Goal: Book appointment/travel/reservation

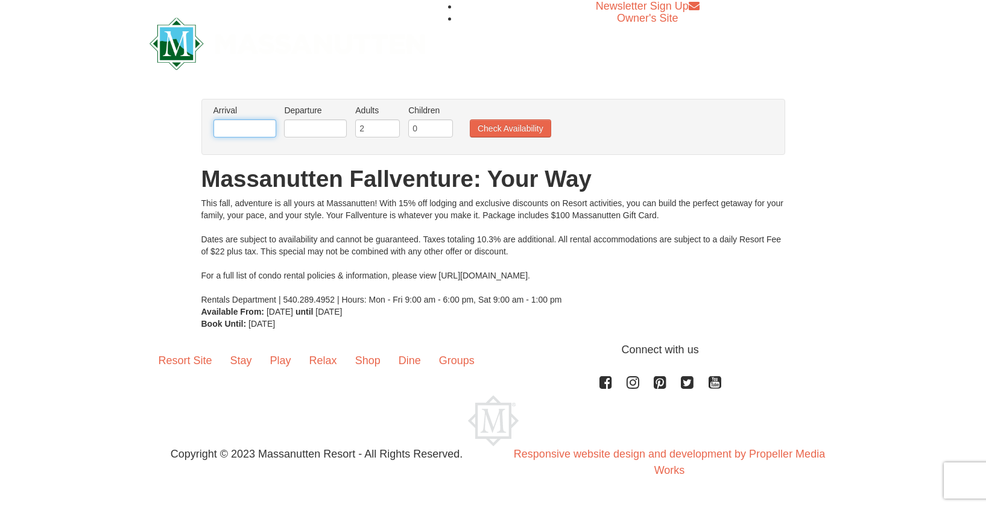
click at [248, 128] on input "text" at bounding box center [244, 128] width 63 height 18
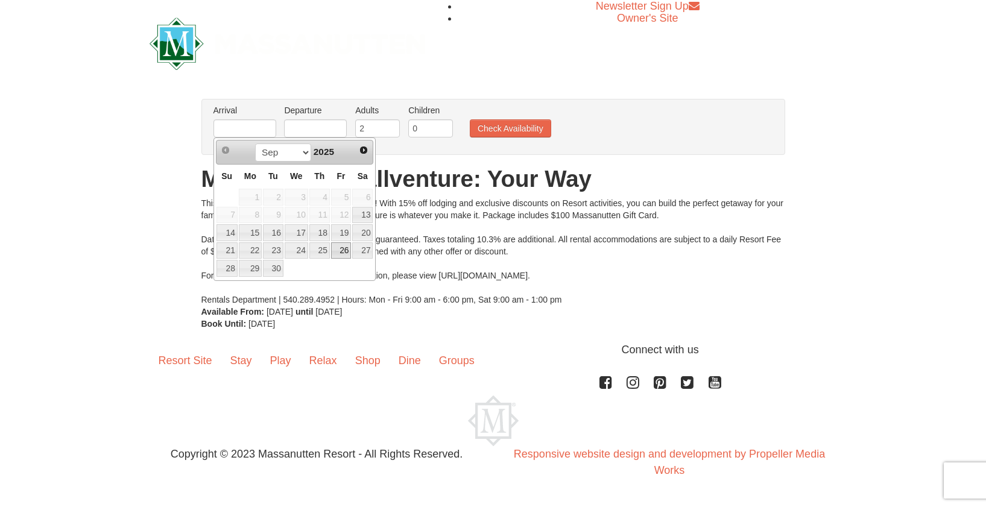
click at [344, 250] on link "26" at bounding box center [341, 250] width 21 height 17
type input "[DATE]"
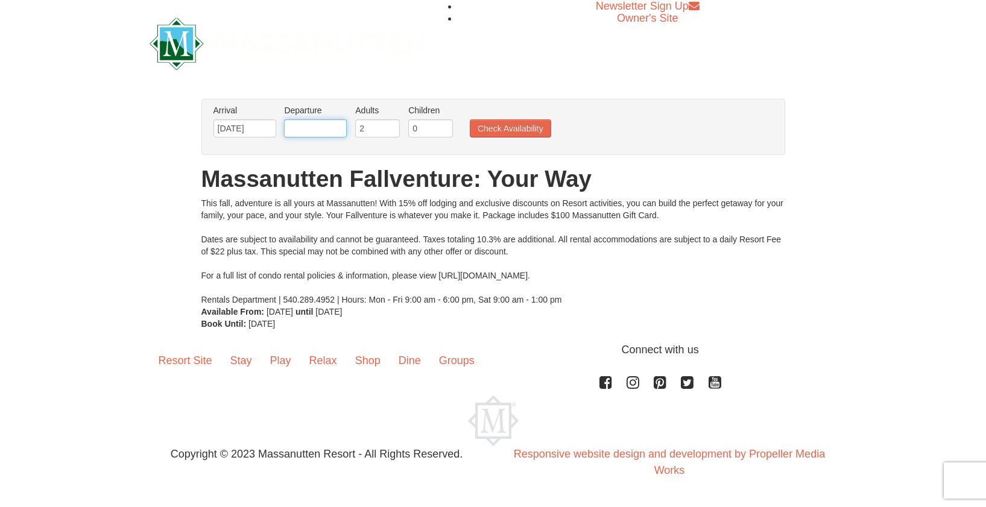
click at [334, 129] on input "text" at bounding box center [315, 128] width 63 height 18
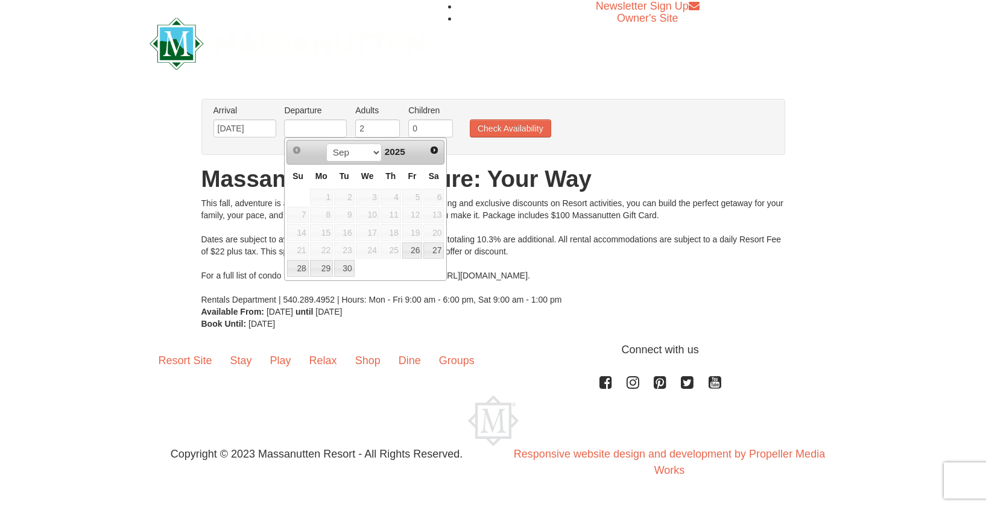
click at [308, 273] on td "28" at bounding box center [297, 268] width 22 height 18
type input "[DATE]"
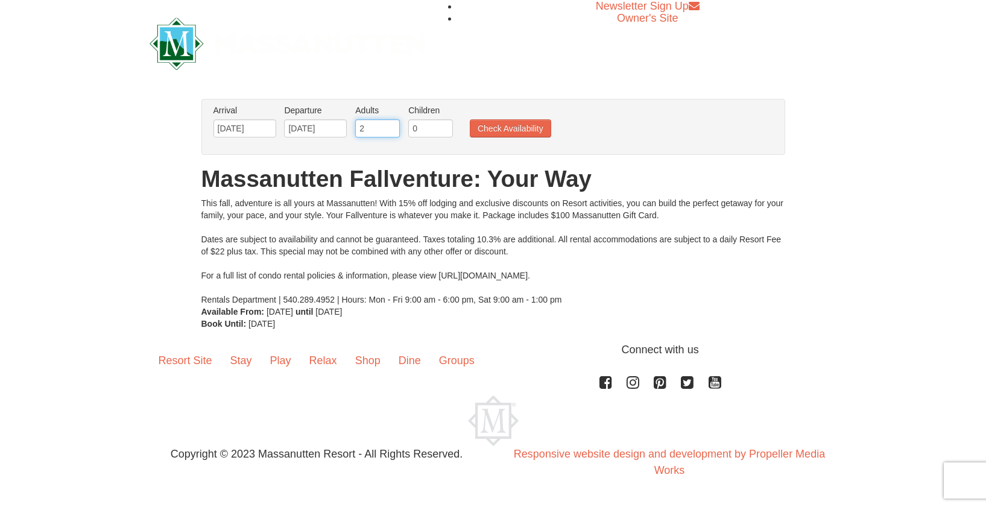
click at [368, 123] on input "2" at bounding box center [377, 128] width 45 height 18
click at [419, 128] on input "0" at bounding box center [430, 128] width 45 height 18
click at [444, 125] on input "1" at bounding box center [430, 128] width 45 height 18
type input "2"
click at [445, 125] on input "2" at bounding box center [430, 128] width 45 height 18
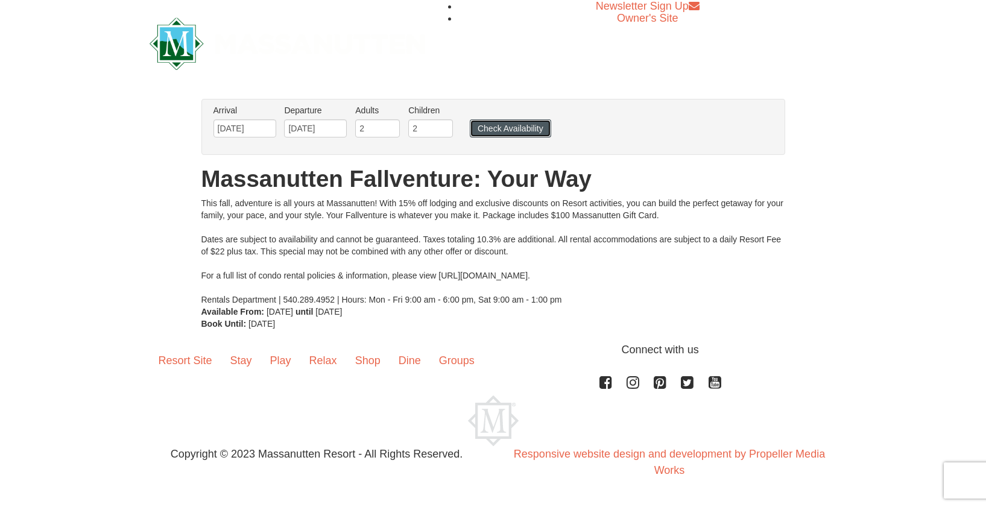
click at [512, 128] on button "Check Availability" at bounding box center [510, 128] width 81 height 18
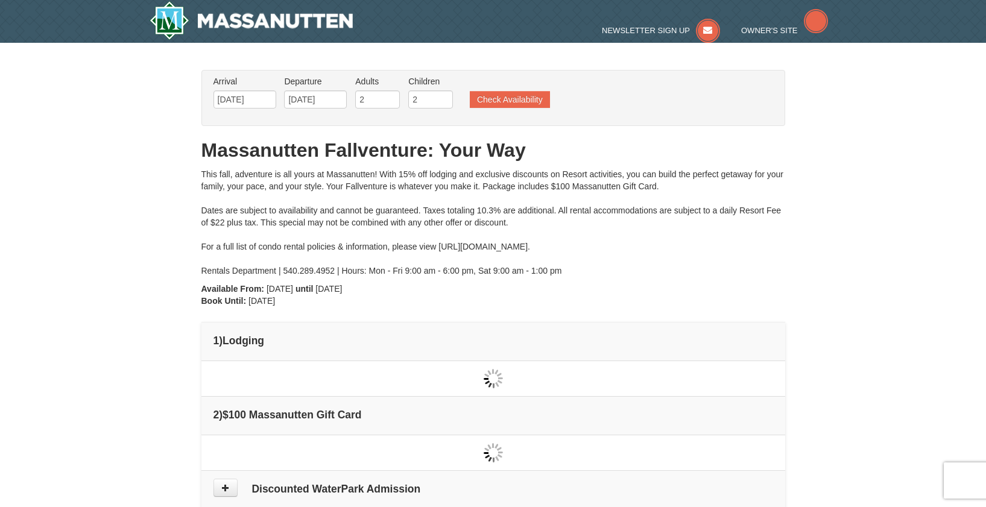
type input "[DATE]"
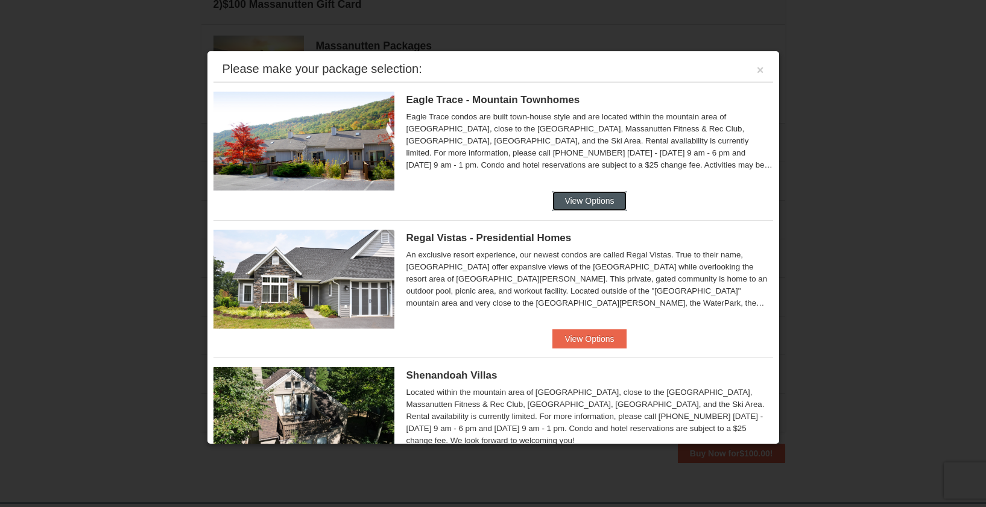
click at [597, 204] on button "View Options" at bounding box center [589, 200] width 74 height 19
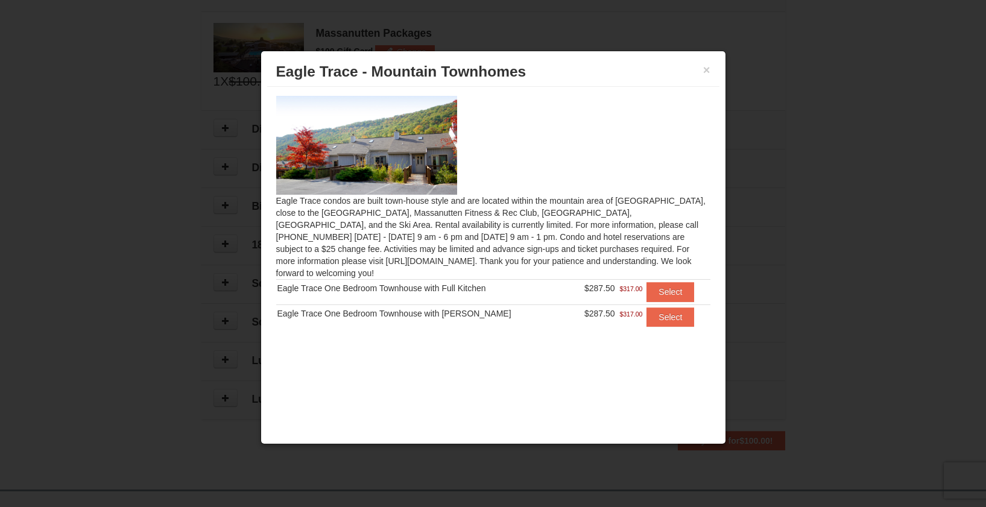
scroll to position [472, 0]
click at [707, 73] on button "×" at bounding box center [706, 70] width 7 height 12
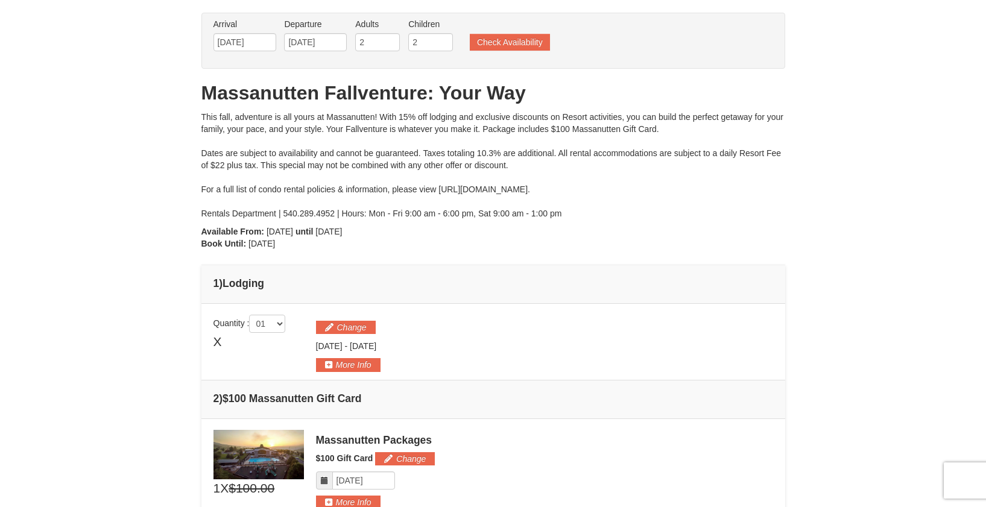
scroll to position [0, 0]
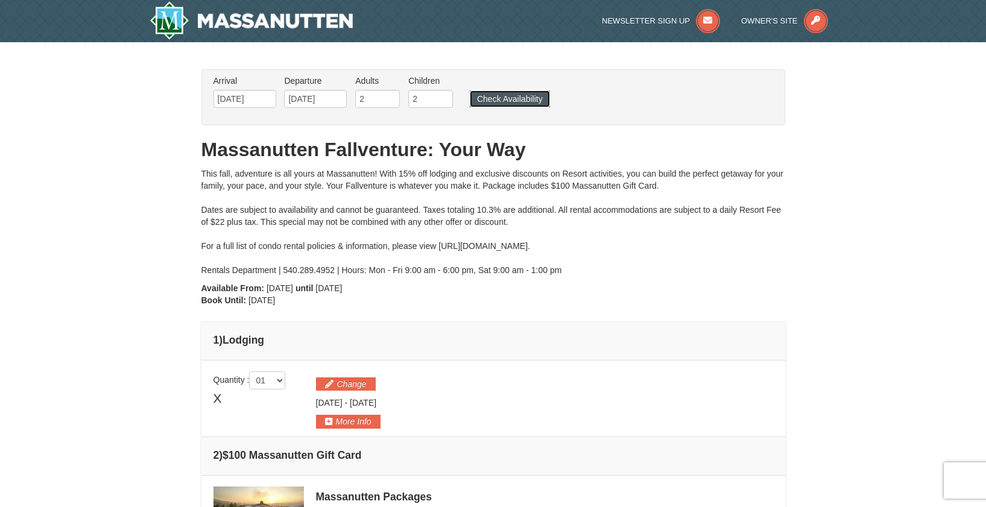
click at [505, 93] on button "Check Availability" at bounding box center [510, 98] width 80 height 17
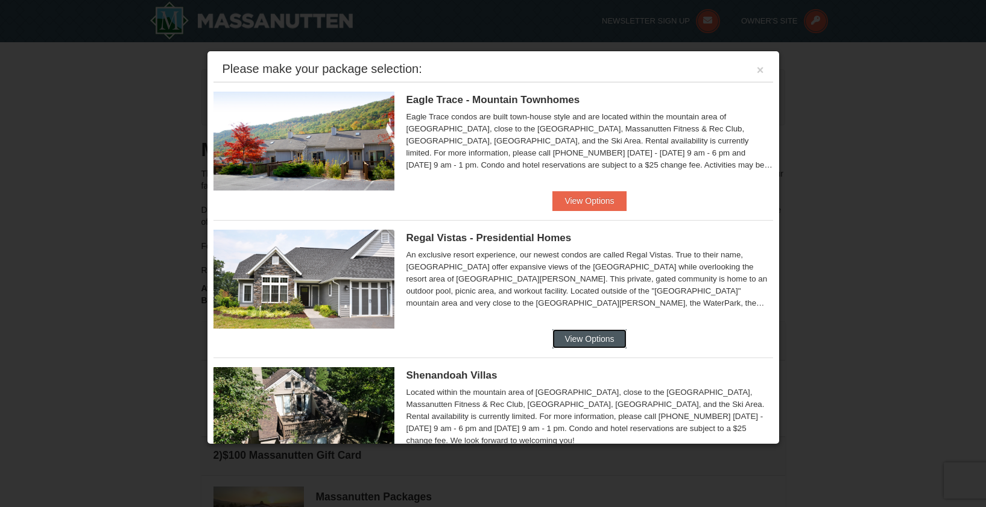
click at [593, 343] on button "View Options" at bounding box center [589, 338] width 74 height 19
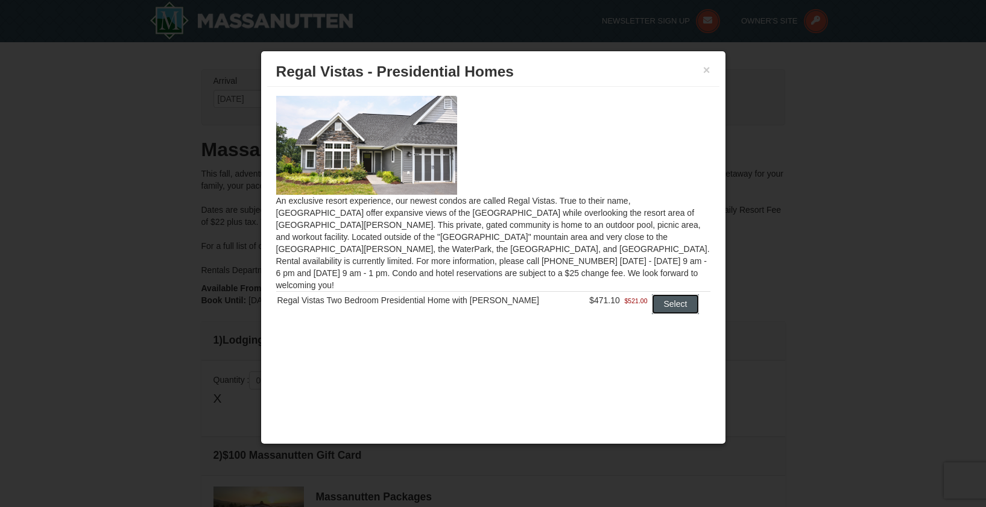
click at [668, 294] on button "Select" at bounding box center [676, 303] width 48 height 19
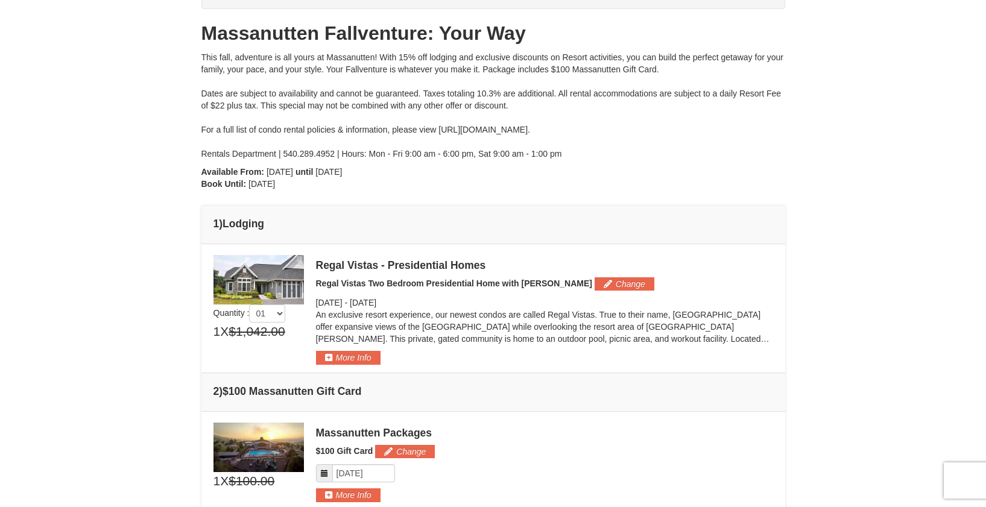
scroll to position [127, 0]
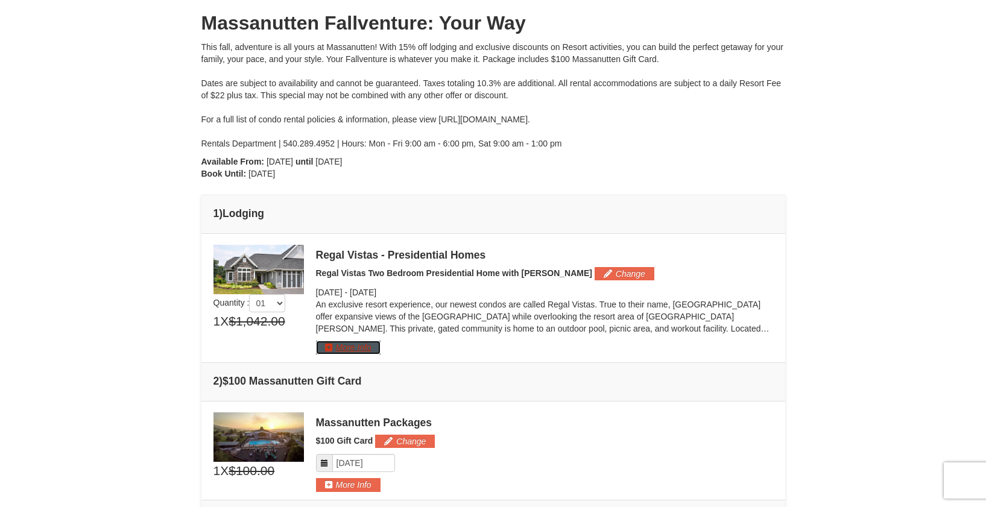
click at [370, 346] on button "More Info" at bounding box center [348, 347] width 65 height 13
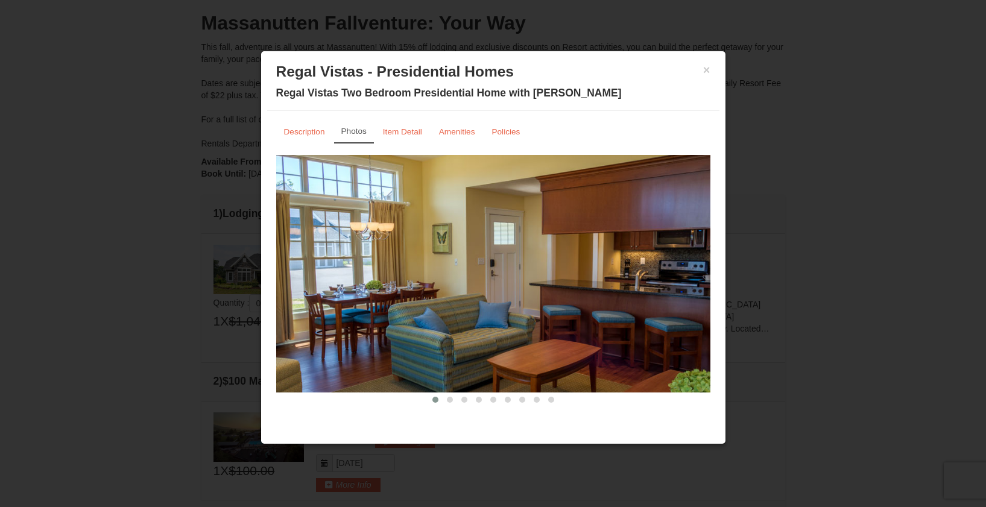
click at [467, 252] on img at bounding box center [493, 274] width 434 height 238
click at [451, 399] on span at bounding box center [450, 400] width 6 height 6
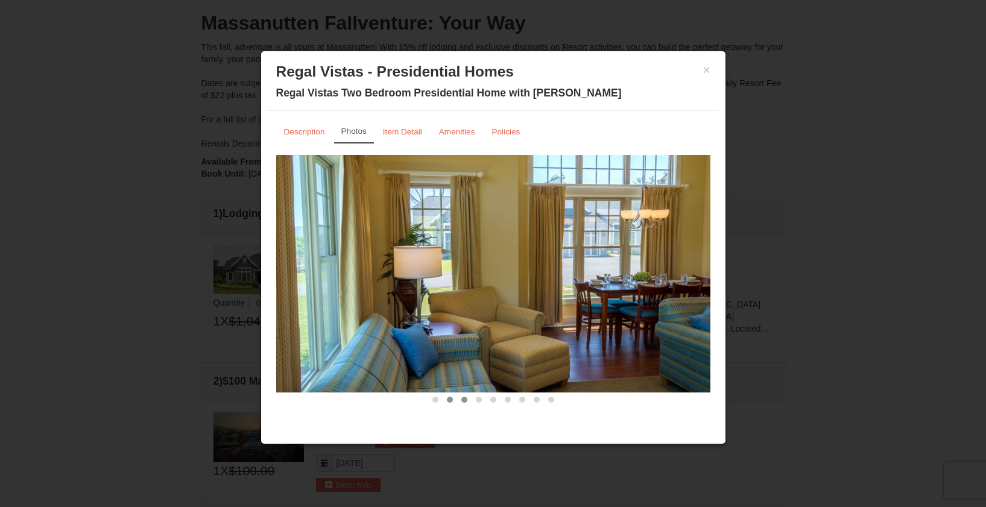
scroll to position [127, 0]
click at [464, 400] on span at bounding box center [464, 400] width 6 height 6
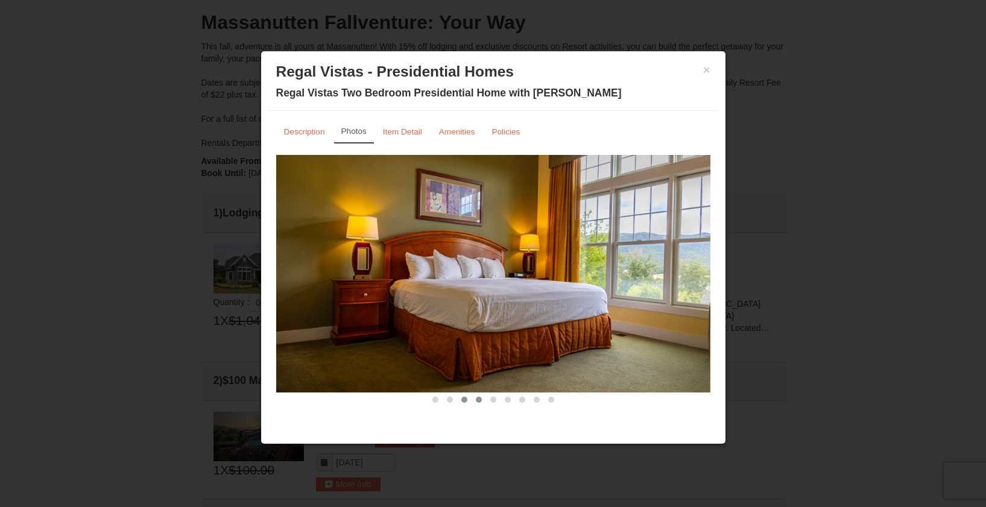
click at [479, 401] on span at bounding box center [479, 400] width 6 height 6
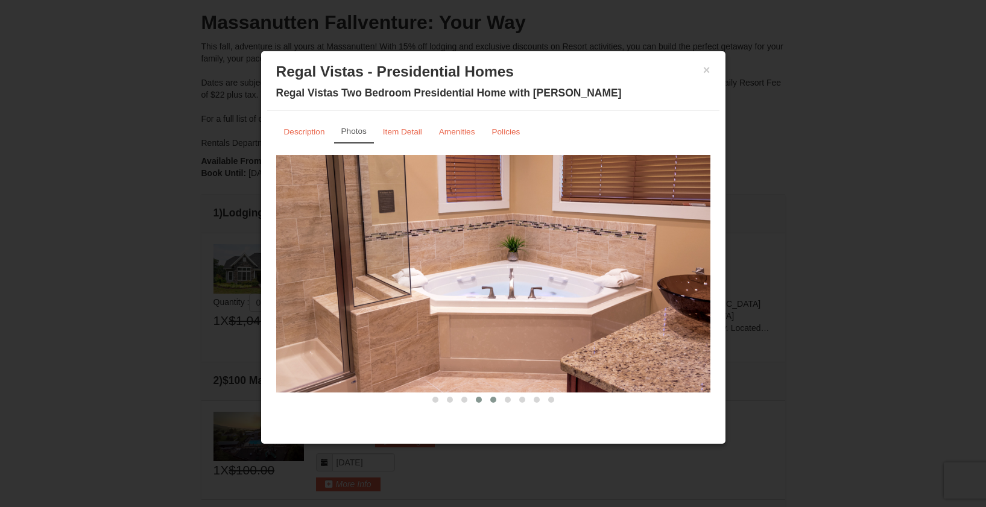
click at [494, 399] on span at bounding box center [493, 400] width 6 height 6
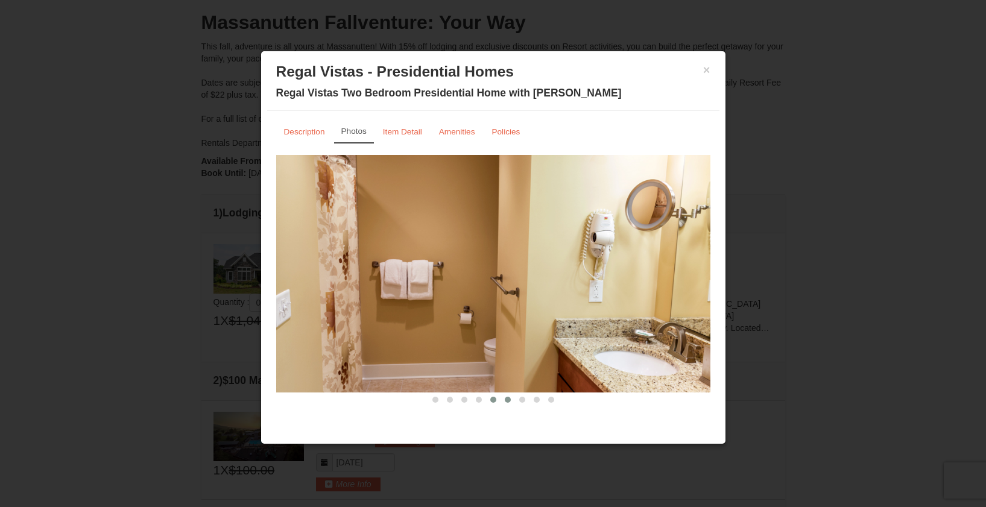
click at [508, 399] on span at bounding box center [508, 400] width 6 height 6
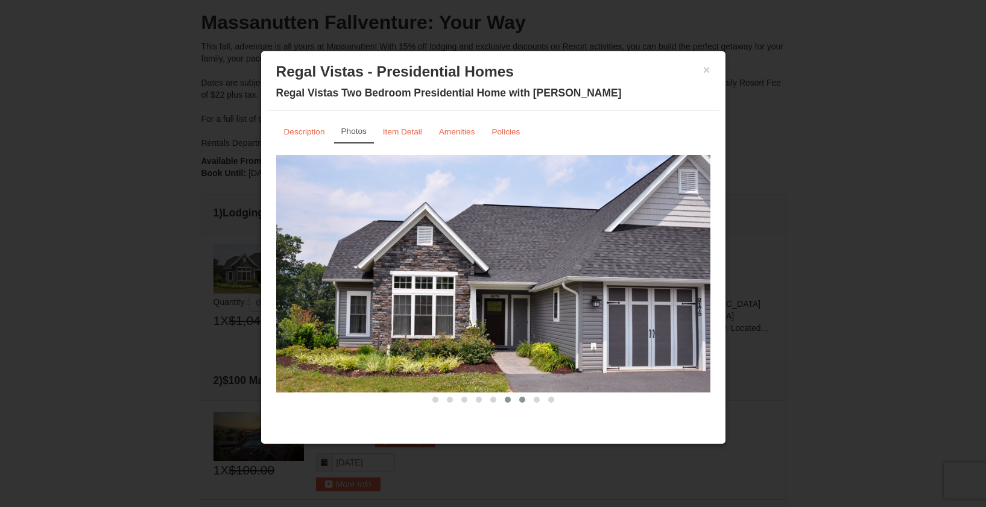
click at [522, 400] on span at bounding box center [522, 400] width 6 height 6
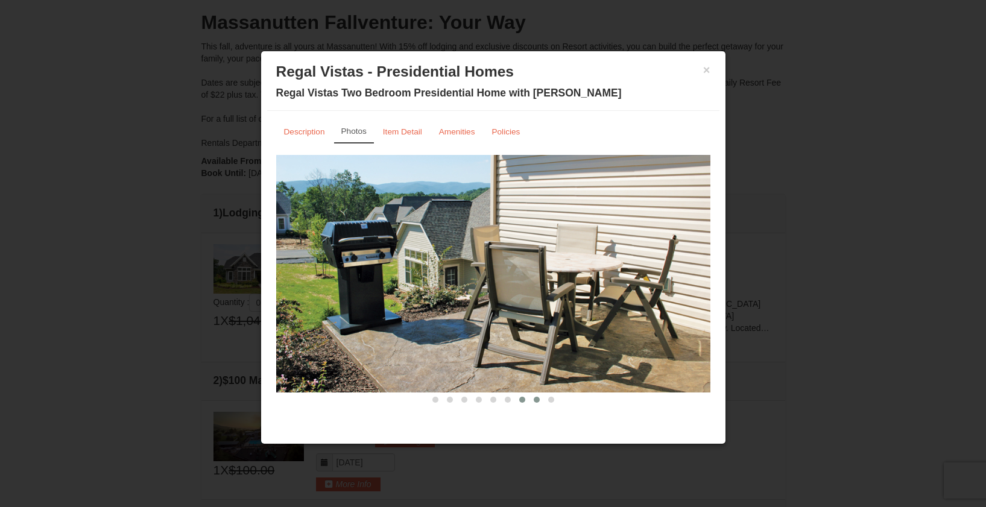
click at [537, 400] on span at bounding box center [537, 400] width 6 height 6
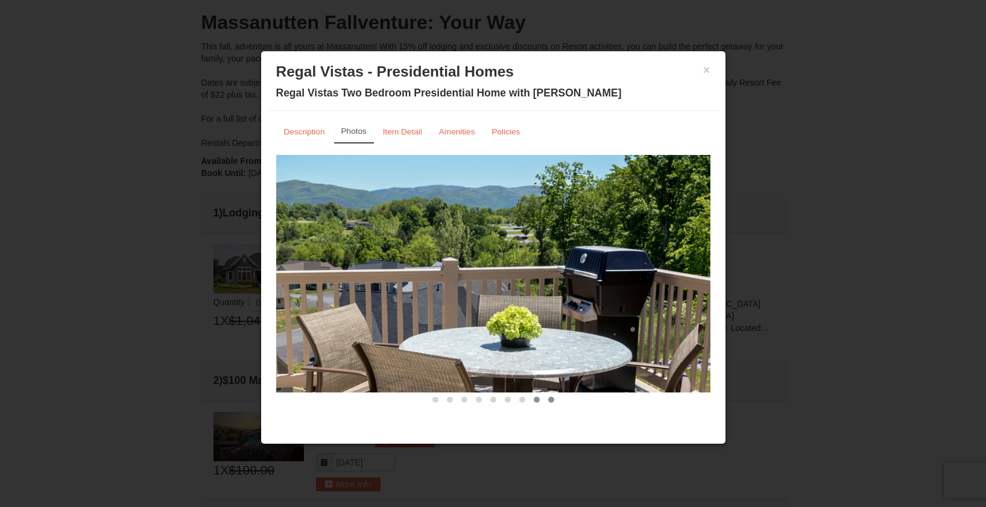
click at [552, 399] on span at bounding box center [551, 400] width 6 height 6
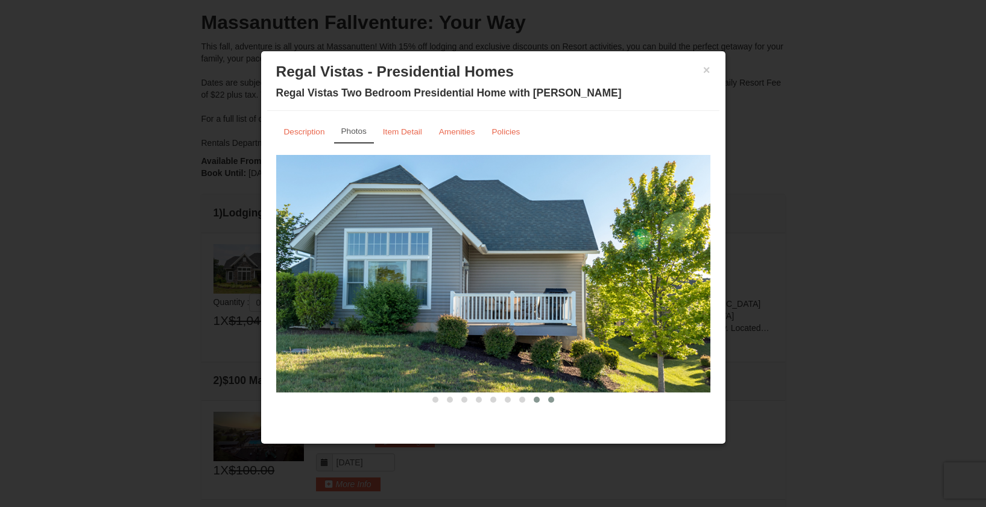
click at [533, 399] on button at bounding box center [537, 400] width 14 height 12
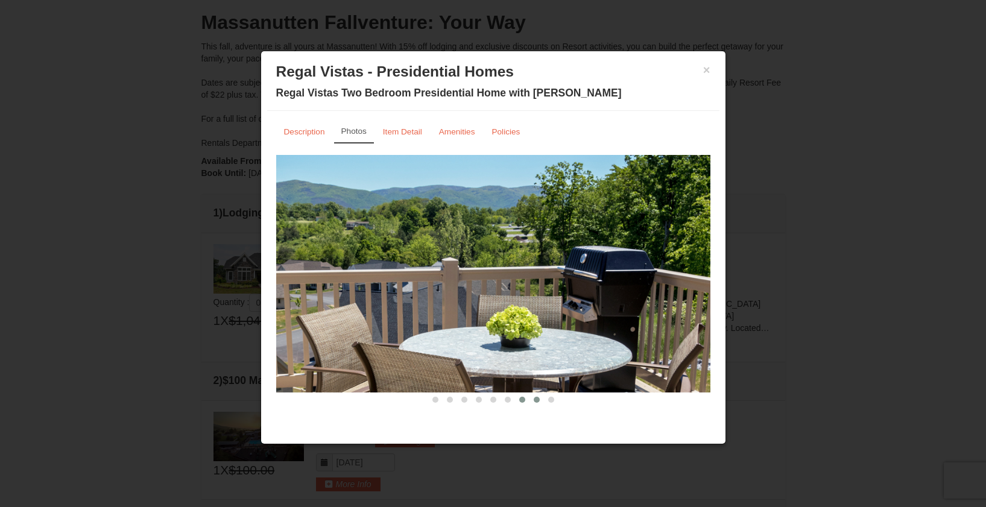
click at [517, 399] on button at bounding box center [522, 400] width 14 height 12
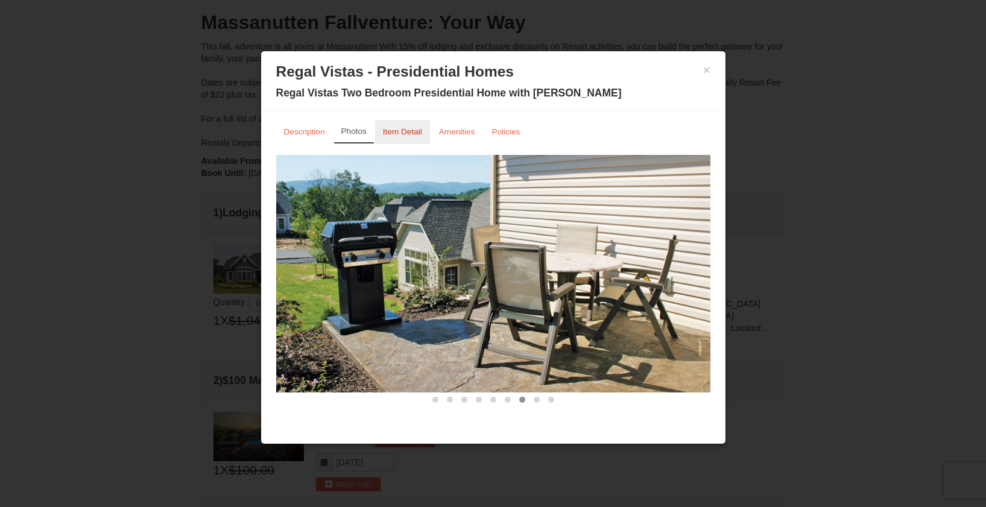
click at [399, 131] on small "Item Detail" at bounding box center [402, 131] width 39 height 9
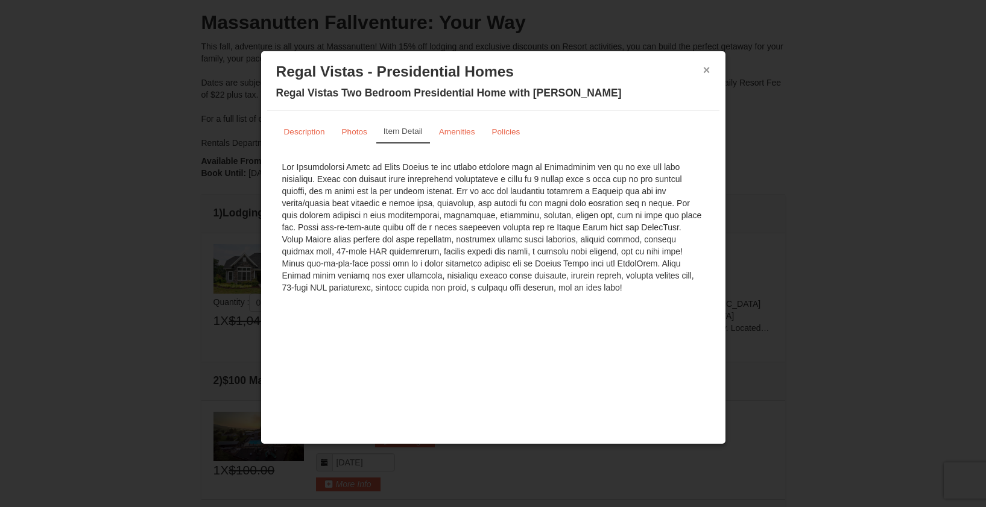
click at [707, 71] on button "×" at bounding box center [706, 70] width 7 height 12
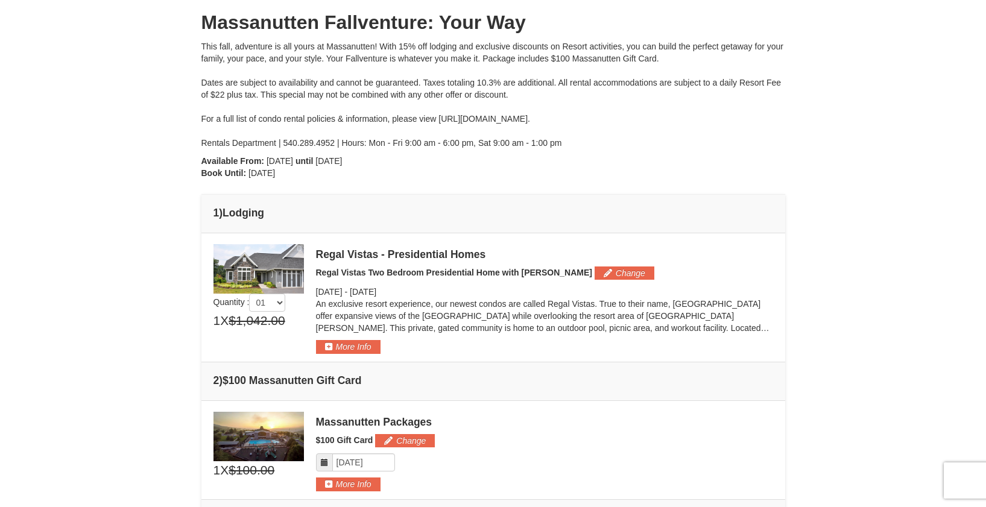
scroll to position [139, 0]
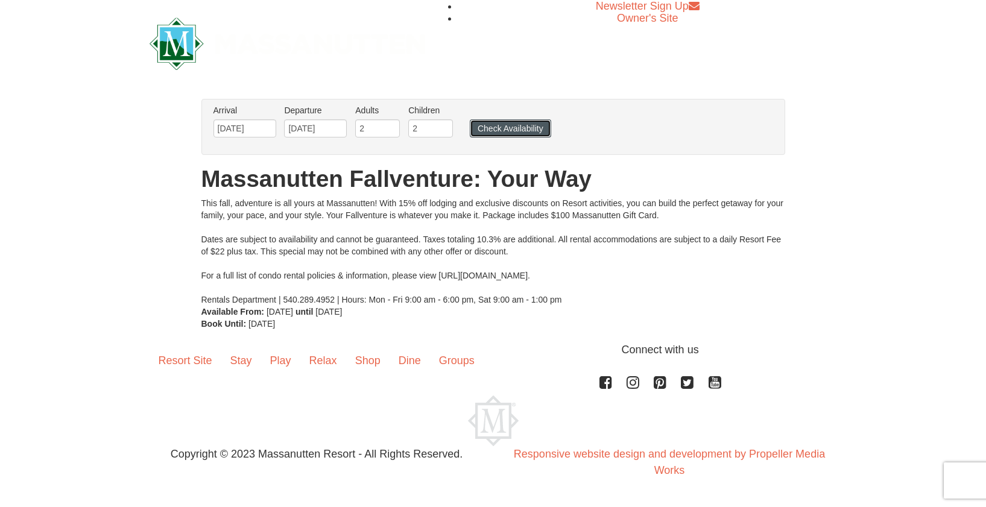
click at [511, 130] on button "Check Availability" at bounding box center [510, 128] width 81 height 18
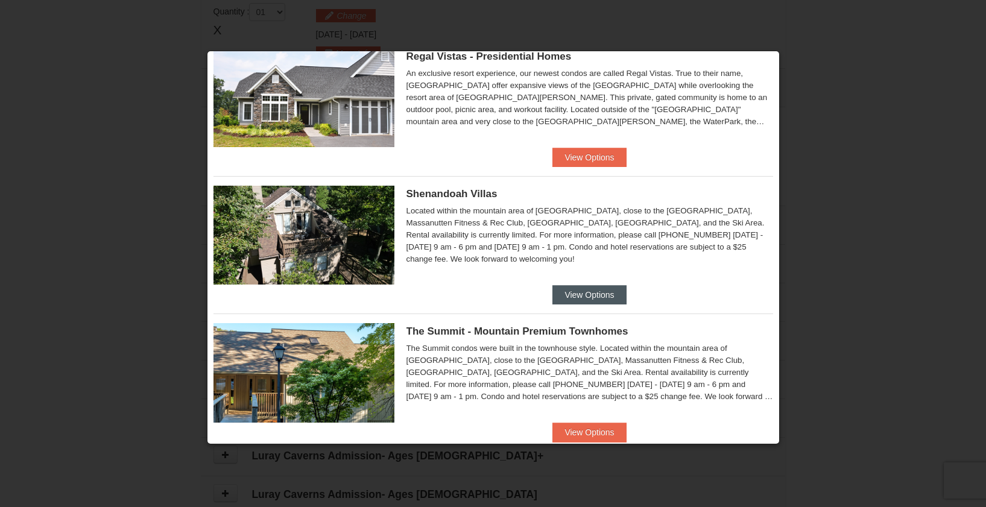
scroll to position [368, 0]
click at [590, 297] on button "View Options" at bounding box center [589, 294] width 74 height 19
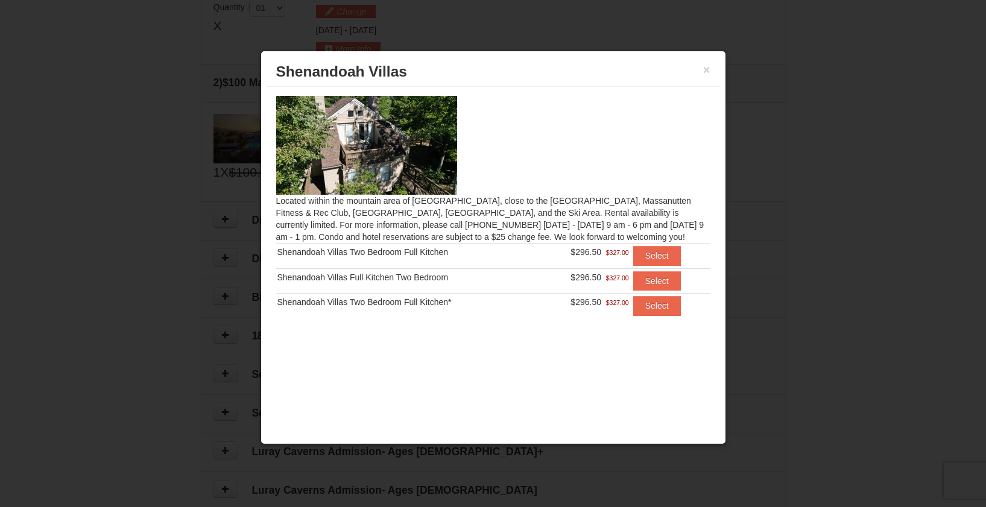
scroll to position [375, 0]
click at [705, 70] on button "×" at bounding box center [706, 70] width 7 height 12
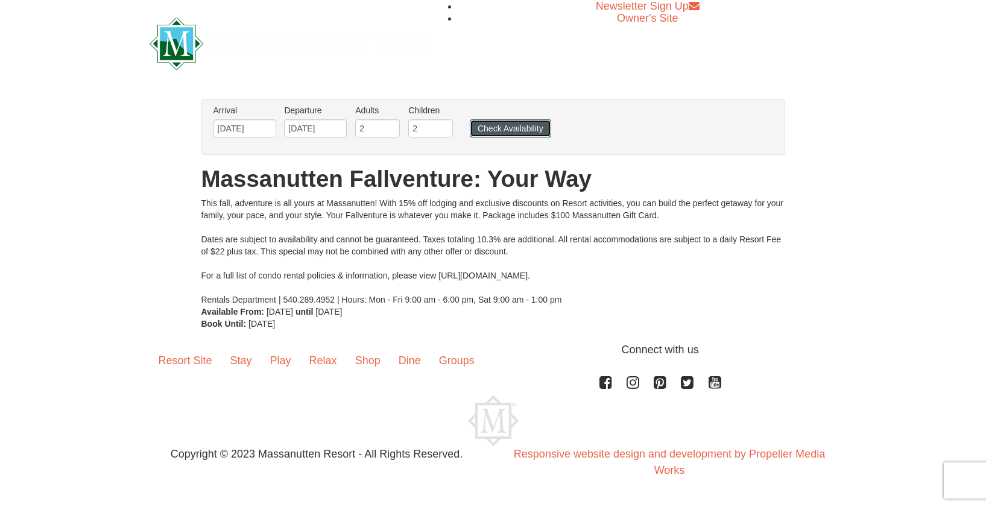
click at [513, 126] on button "Check Availability" at bounding box center [510, 128] width 81 height 18
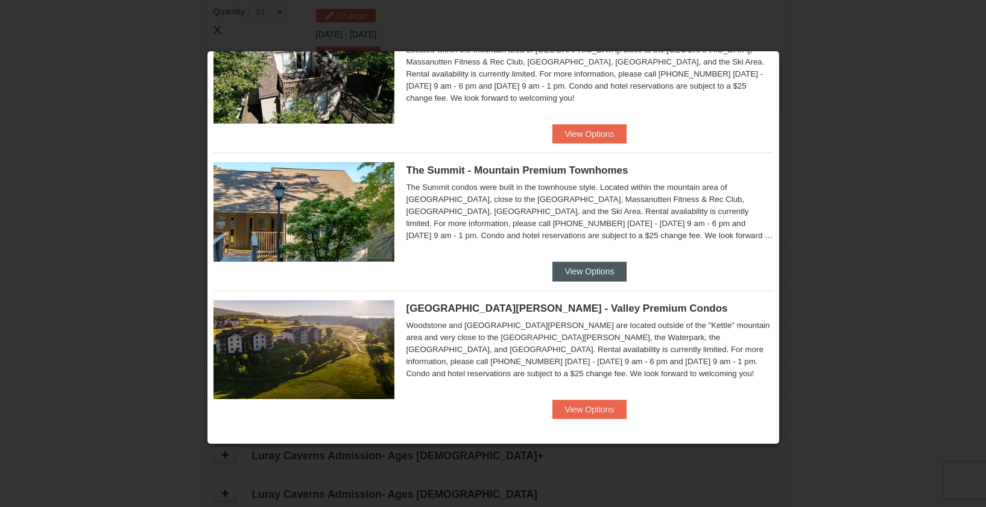
scroll to position [345, 0]
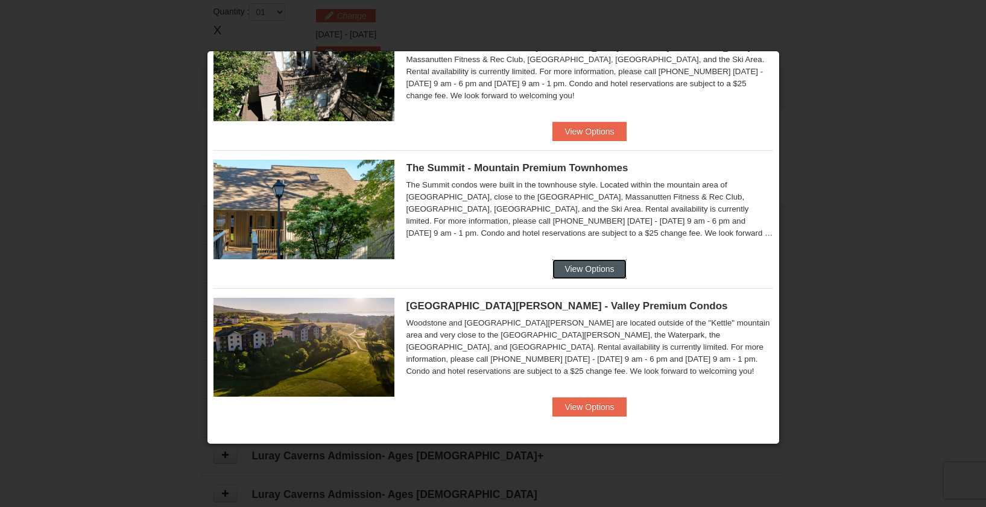
click at [582, 270] on button "View Options" at bounding box center [589, 268] width 74 height 19
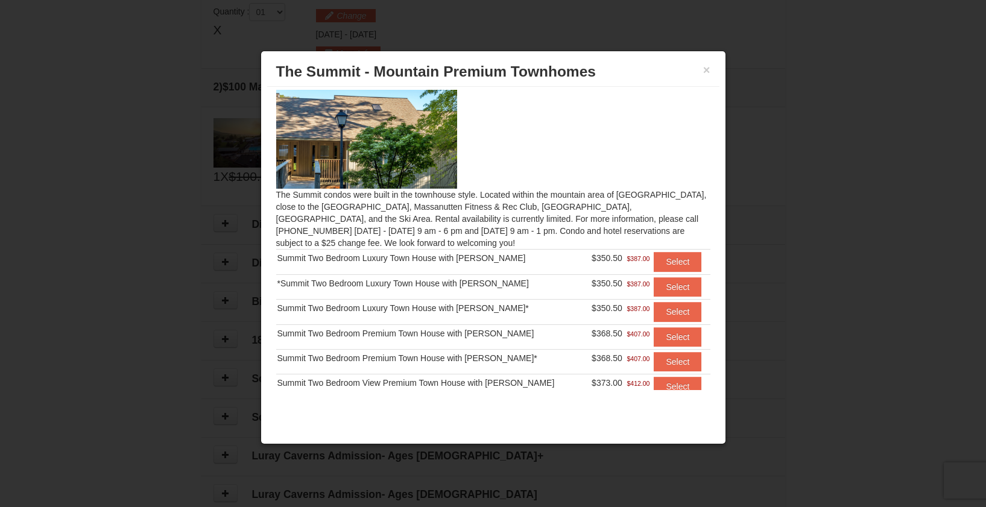
scroll to position [0, 0]
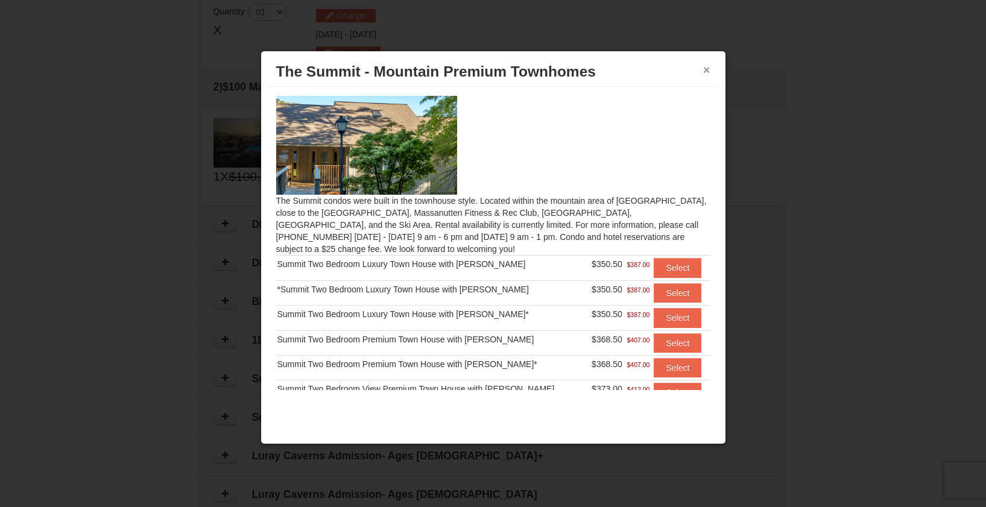
click at [706, 68] on button "×" at bounding box center [706, 70] width 7 height 12
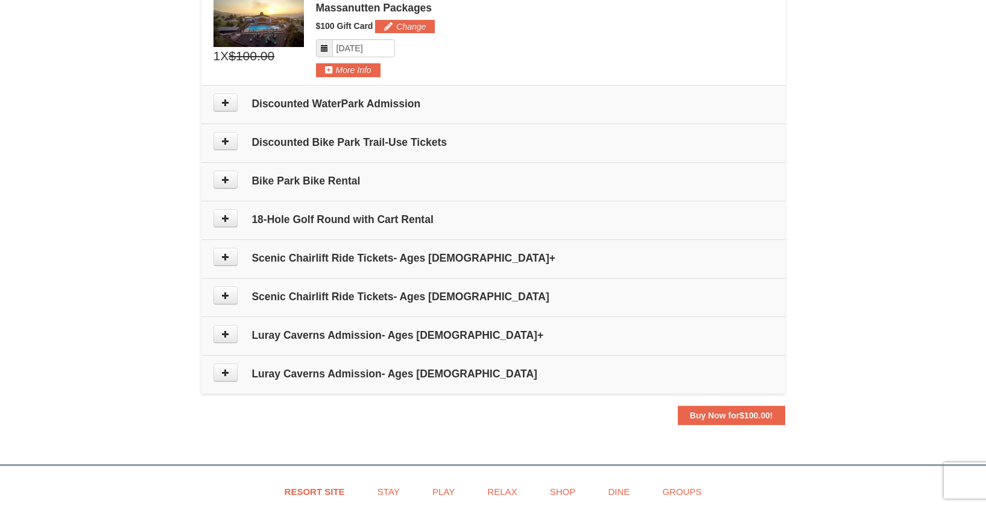
scroll to position [496, 0]
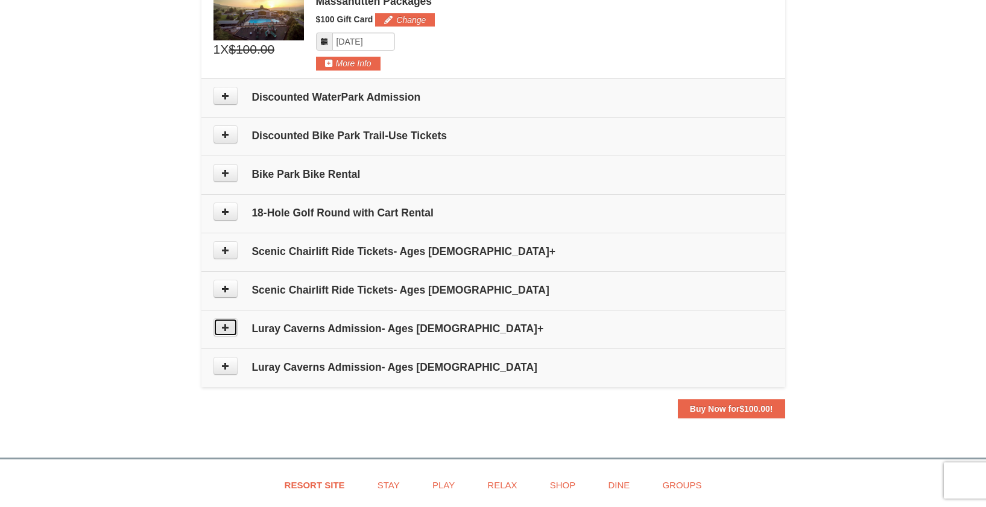
click at [217, 331] on button at bounding box center [225, 327] width 24 height 18
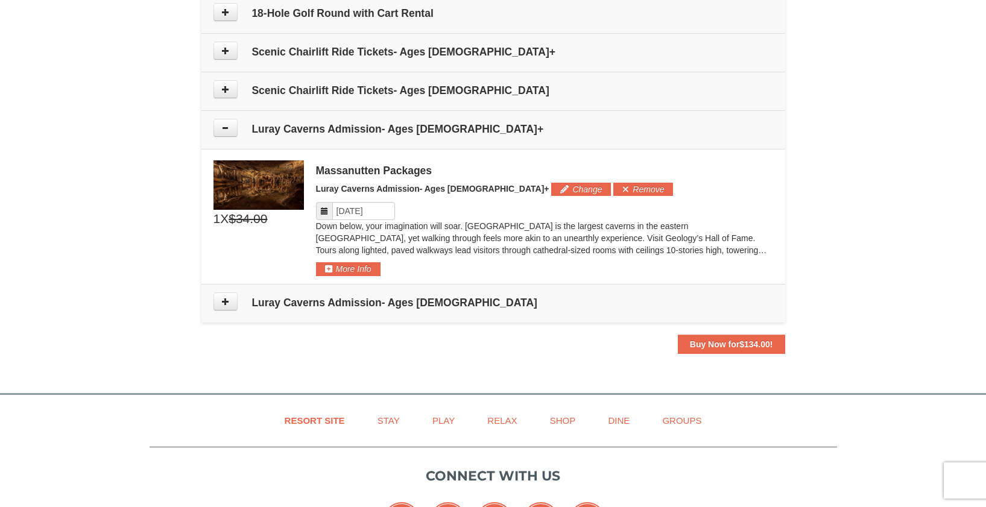
scroll to position [695, 0]
click at [223, 127] on icon at bounding box center [225, 128] width 8 height 8
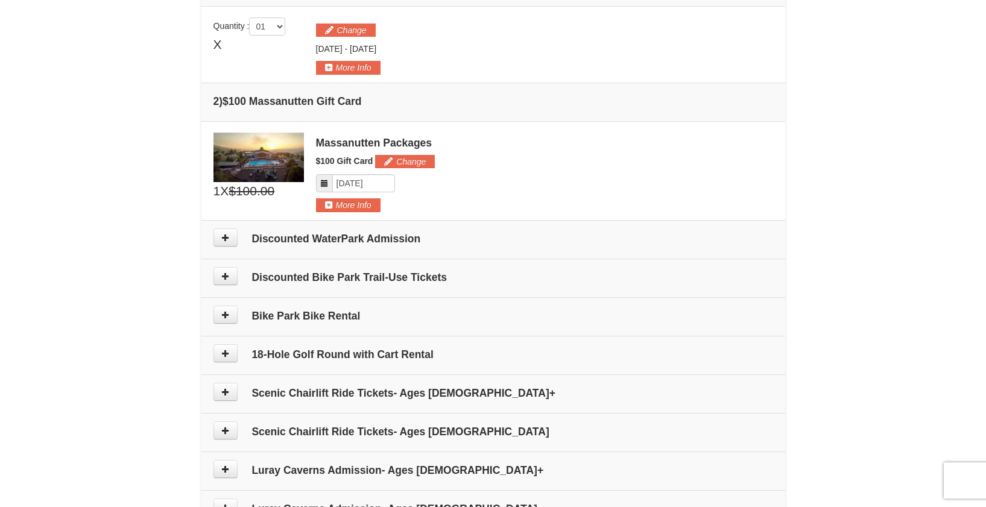
scroll to position [355, 0]
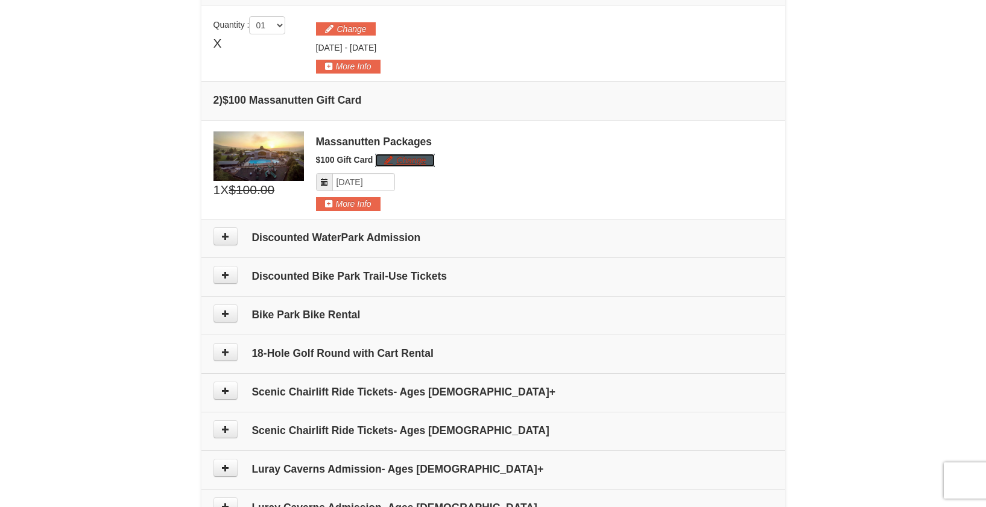
click at [409, 162] on button "Change" at bounding box center [405, 160] width 60 height 13
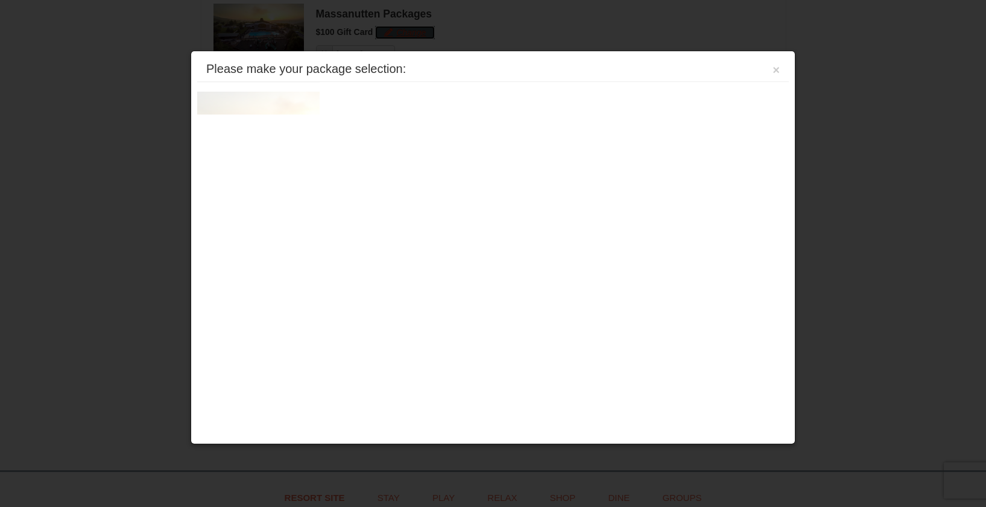
scroll to position [487, 0]
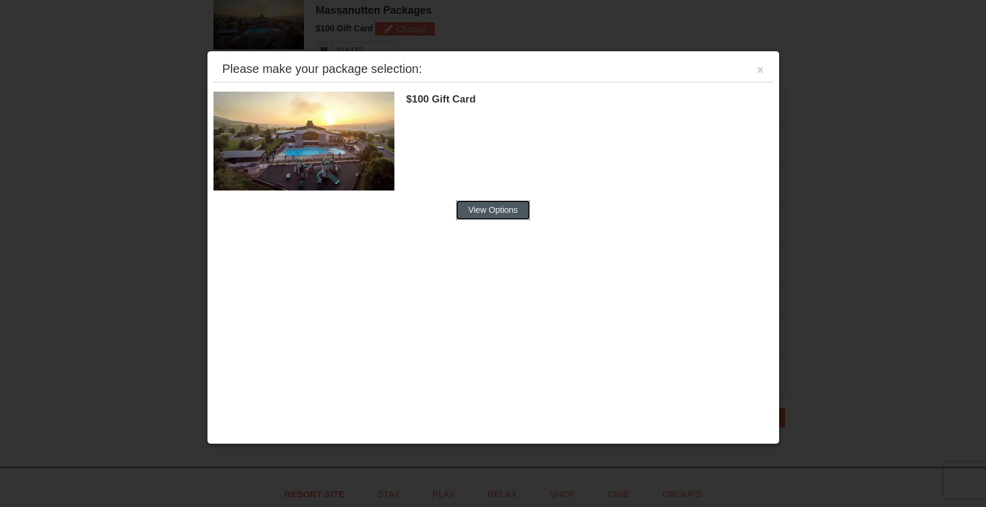
click at [495, 209] on button "View Options" at bounding box center [493, 209] width 74 height 19
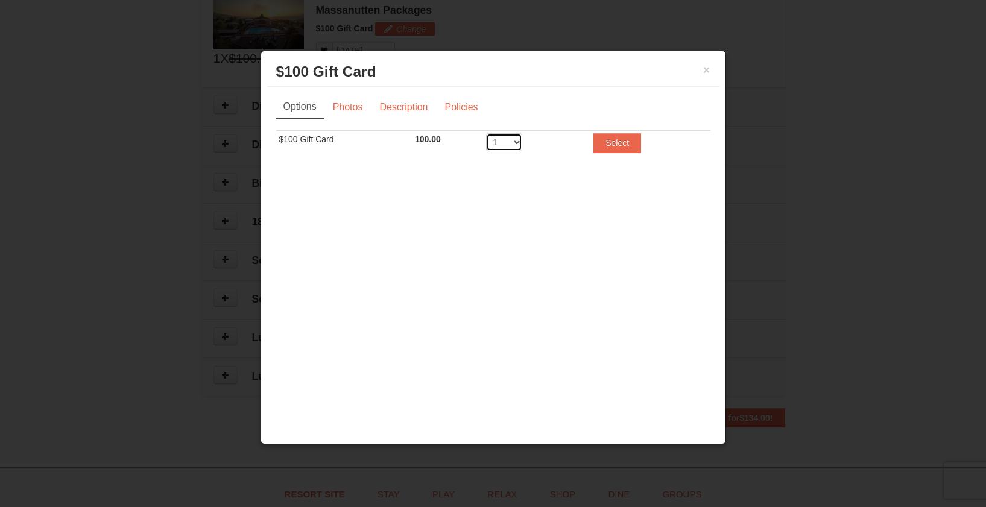
click at [517, 143] on select "1 2 3 4 5 6 7 8 9 10 11 12 13 14 15 16 17 18 19 20" at bounding box center [504, 142] width 36 height 18
click at [709, 71] on button "×" at bounding box center [706, 70] width 7 height 12
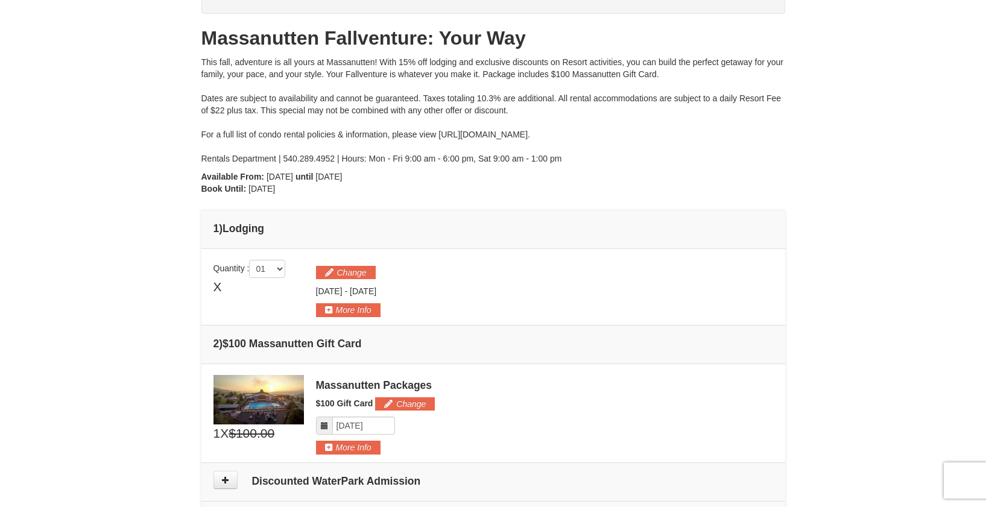
scroll to position [0, 0]
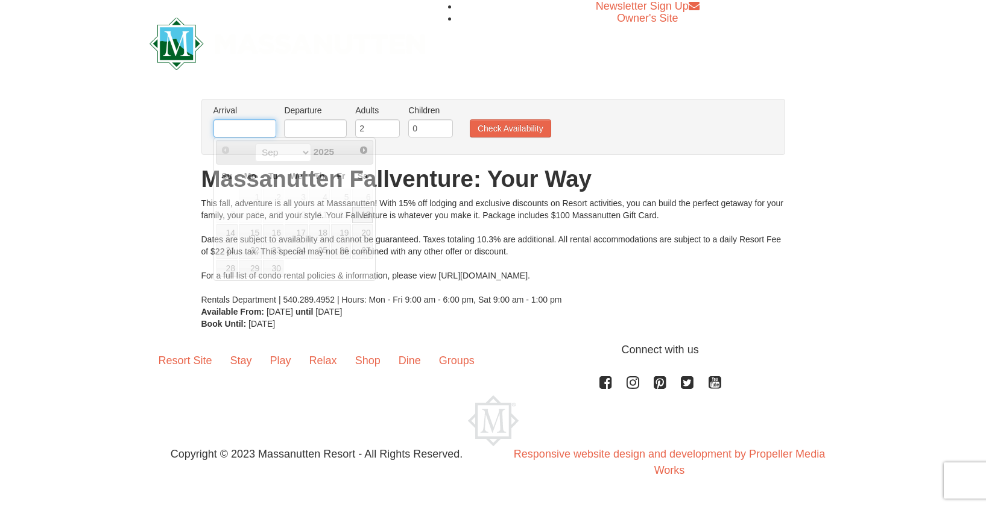
click at [255, 130] on input "text" at bounding box center [244, 128] width 63 height 18
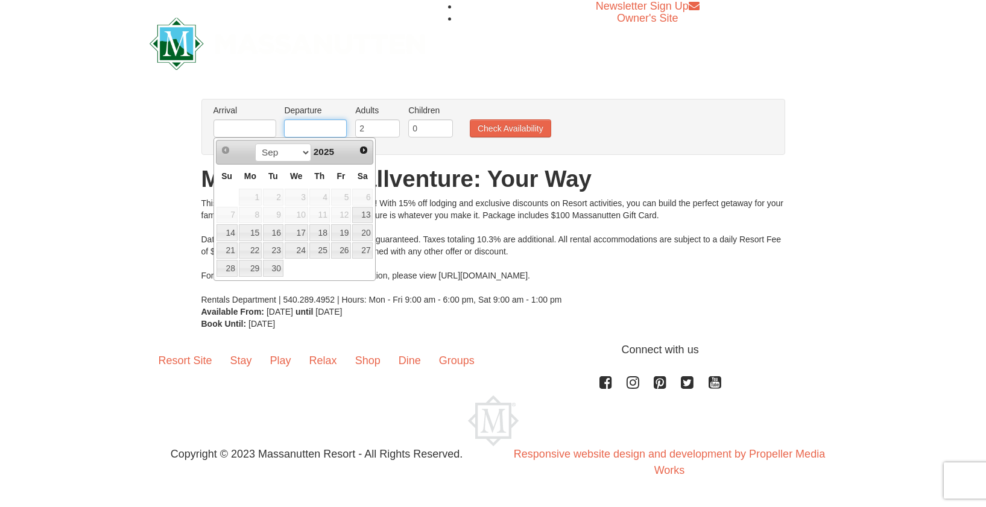
click at [307, 127] on input "text" at bounding box center [315, 128] width 63 height 18
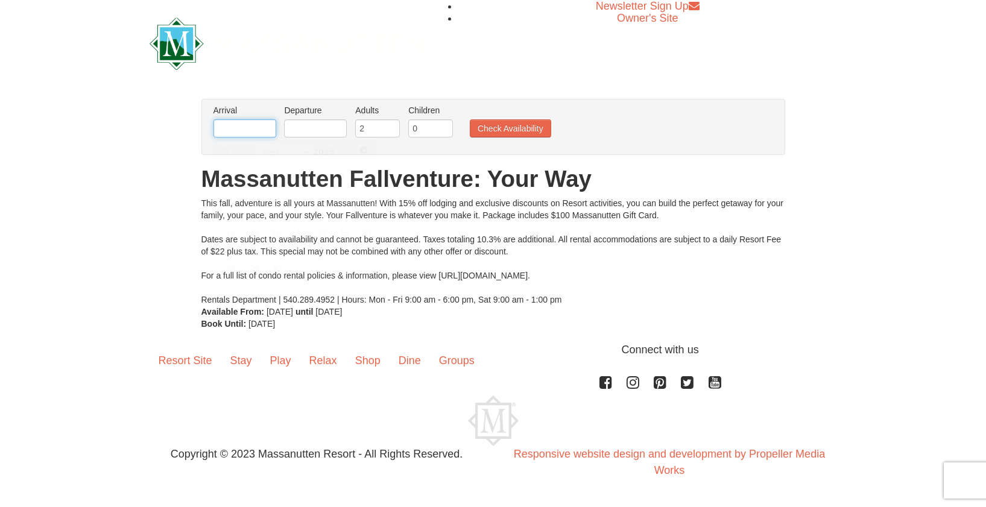
drag, startPoint x: 250, startPoint y: 127, endPoint x: 278, endPoint y: 142, distance: 31.8
click at [251, 128] on input "text" at bounding box center [244, 128] width 63 height 18
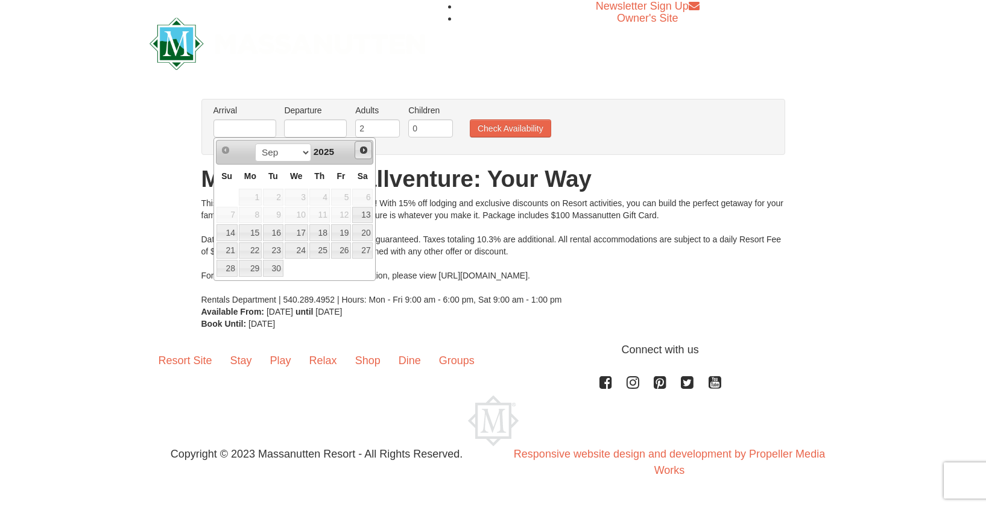
click at [368, 150] on link "Next" at bounding box center [364, 150] width 18 height 18
click at [363, 233] on link "18" at bounding box center [362, 232] width 21 height 17
type input "10/18/2025"
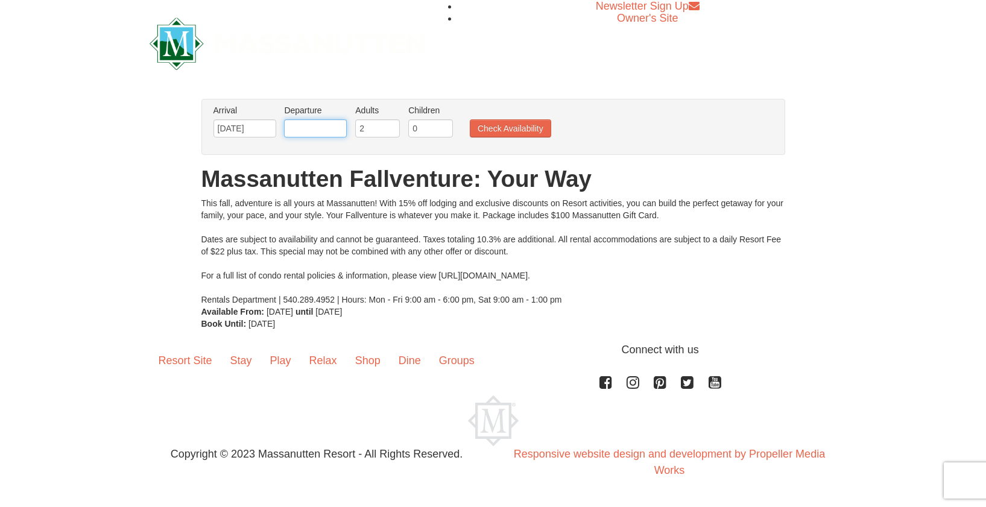
click at [329, 123] on input "text" at bounding box center [315, 128] width 63 height 18
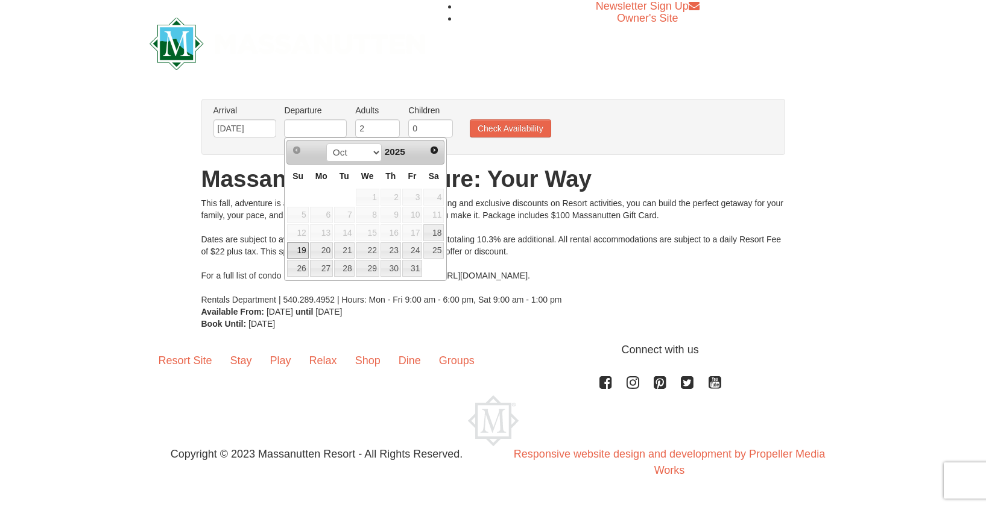
click at [302, 251] on link "19" at bounding box center [297, 250] width 21 height 17
type input "10/19/2025"
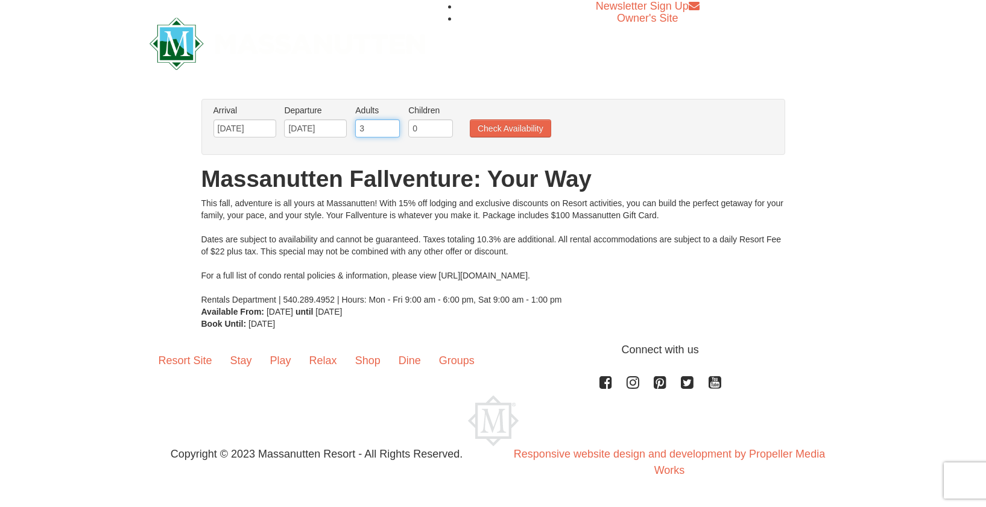
drag, startPoint x: 393, startPoint y: 125, endPoint x: 411, endPoint y: 125, distance: 17.5
type input "3"
click at [394, 125] on input "3" at bounding box center [377, 128] width 45 height 18
drag, startPoint x: 425, startPoint y: 126, endPoint x: 440, endPoint y: 125, distance: 15.7
click at [425, 126] on input "0" at bounding box center [430, 128] width 45 height 18
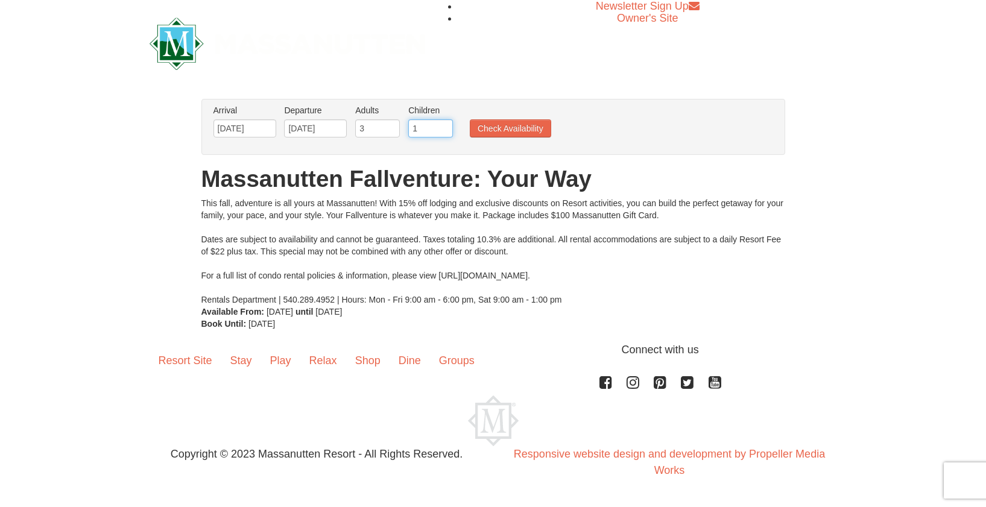
click at [441, 125] on input "1" at bounding box center [430, 128] width 45 height 18
type input "2"
click at [441, 125] on input "2" at bounding box center [430, 128] width 45 height 18
click at [502, 125] on button "Check Availability" at bounding box center [510, 128] width 81 height 18
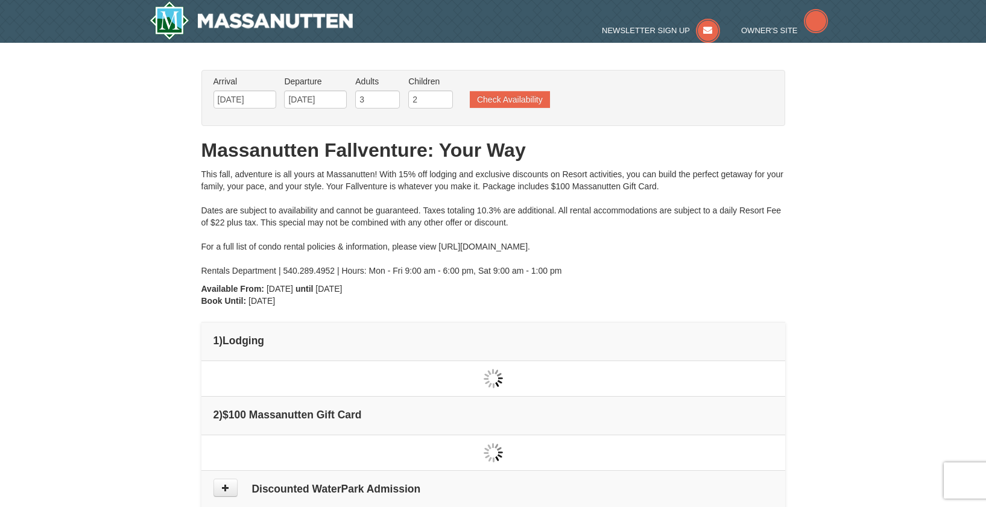
type input "[DATE]"
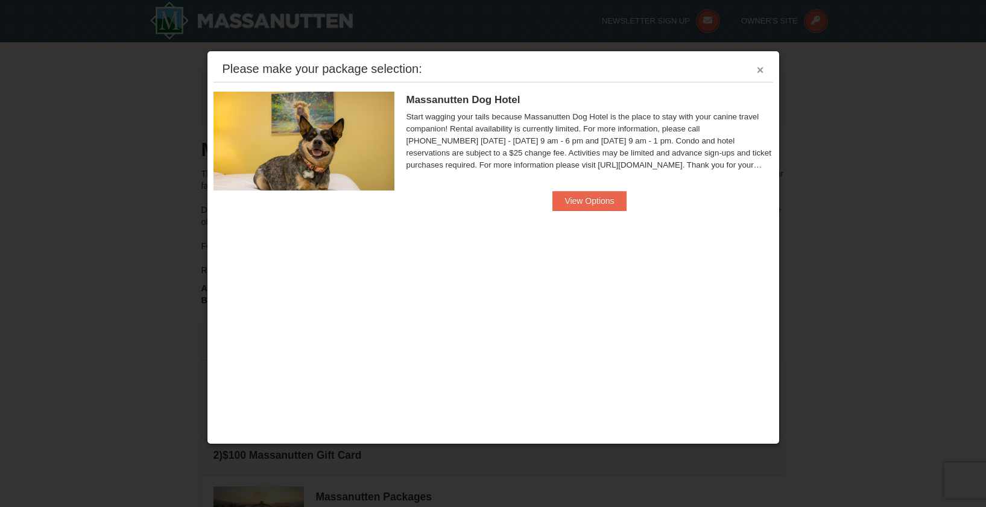
click at [757, 70] on button "×" at bounding box center [760, 70] width 7 height 12
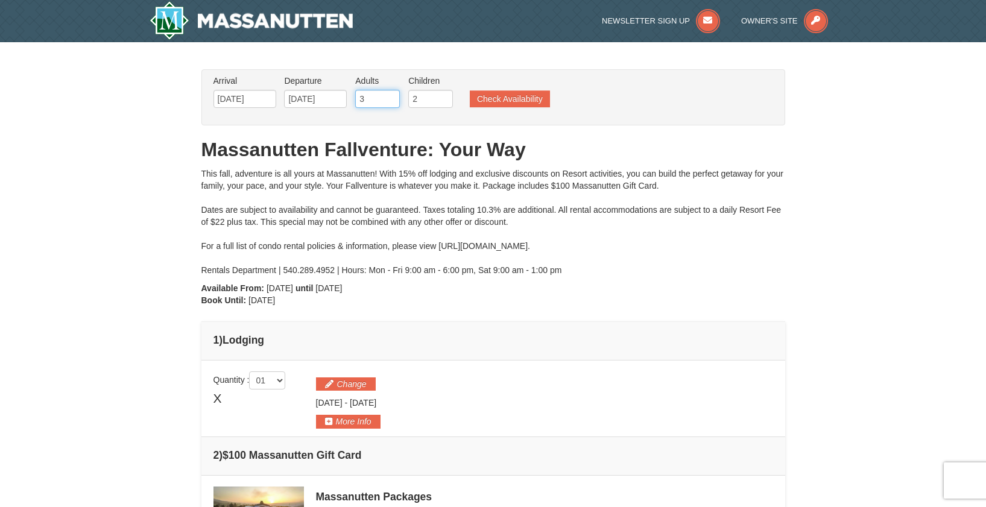
drag, startPoint x: 370, startPoint y: 95, endPoint x: 387, endPoint y: 99, distance: 17.4
click at [372, 95] on input "3" at bounding box center [377, 99] width 45 height 18
drag, startPoint x: 391, startPoint y: 101, endPoint x: 430, endPoint y: 103, distance: 39.2
type input "2"
click at [391, 101] on input "2" at bounding box center [377, 99] width 45 height 18
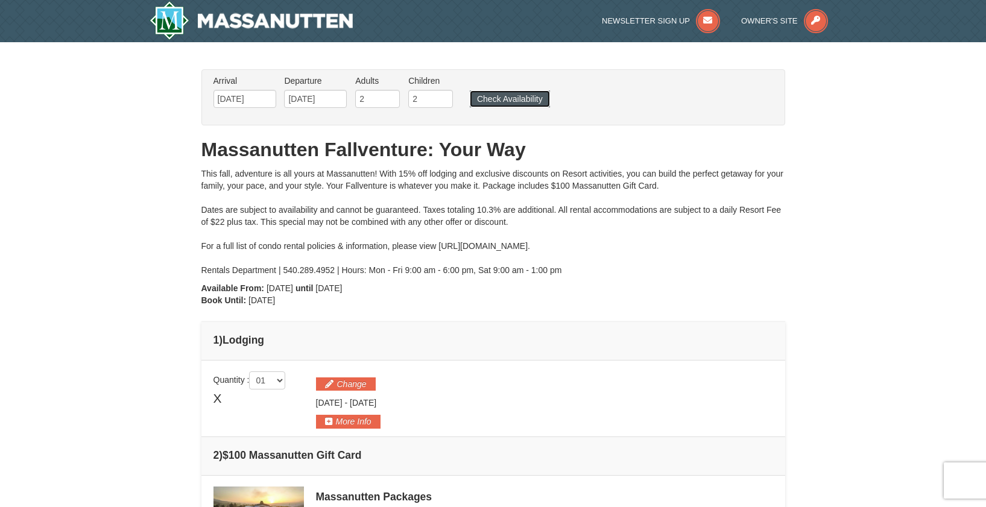
click at [513, 102] on button "Check Availability" at bounding box center [510, 98] width 80 height 17
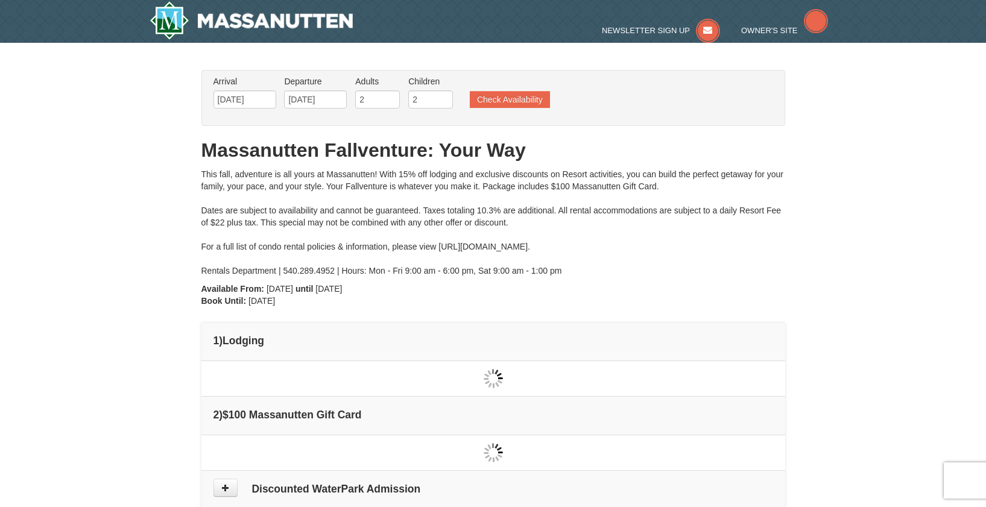
type input "[DATE]"
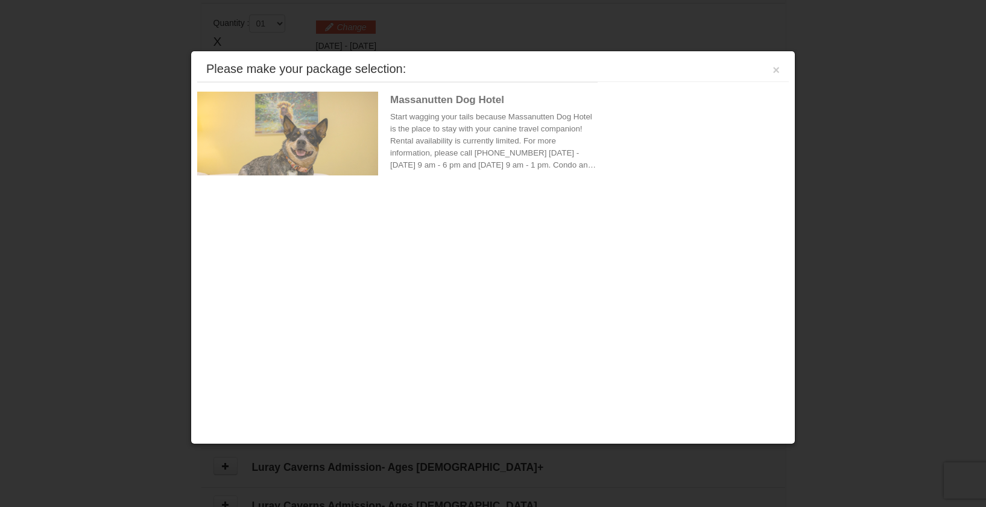
scroll to position [368, 0]
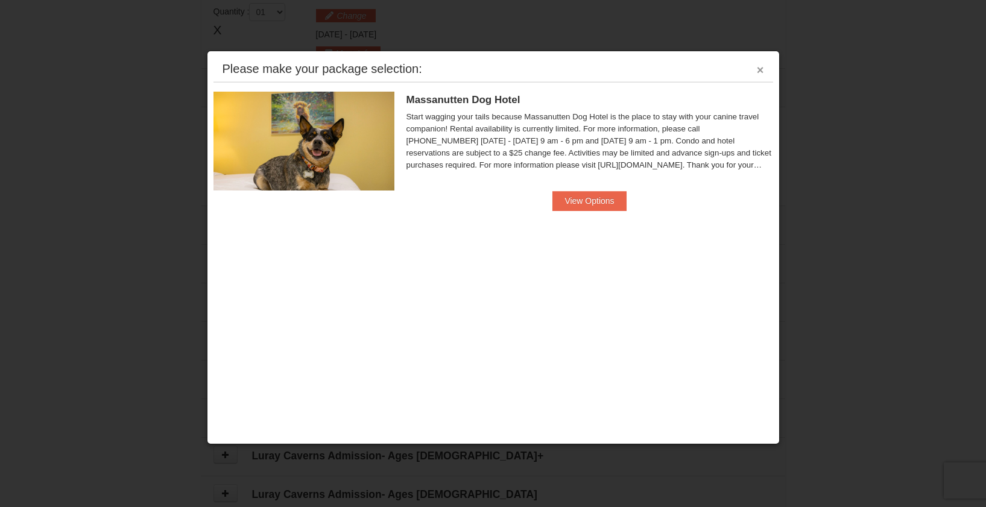
click at [760, 68] on button "×" at bounding box center [760, 70] width 7 height 12
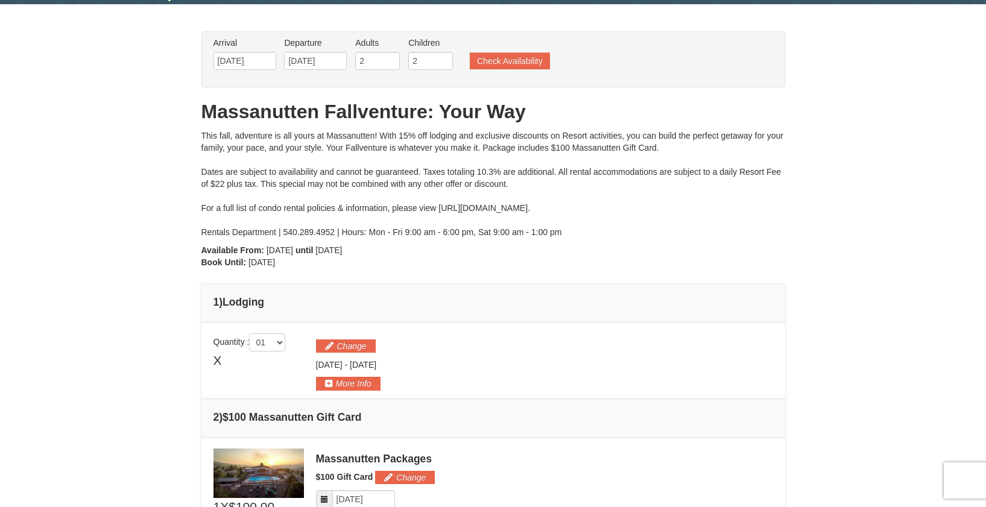
scroll to position [0, 0]
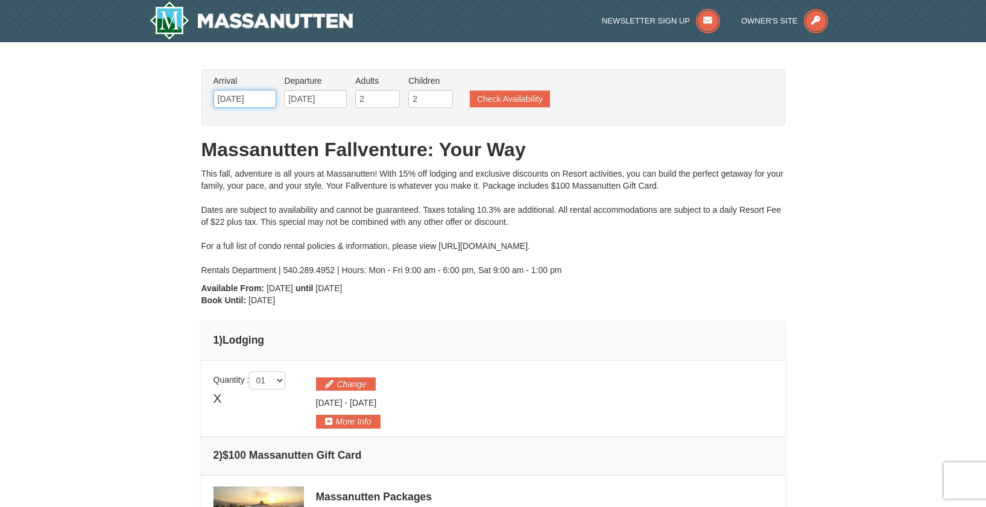
click at [257, 99] on input "[DATE]" at bounding box center [244, 99] width 63 height 18
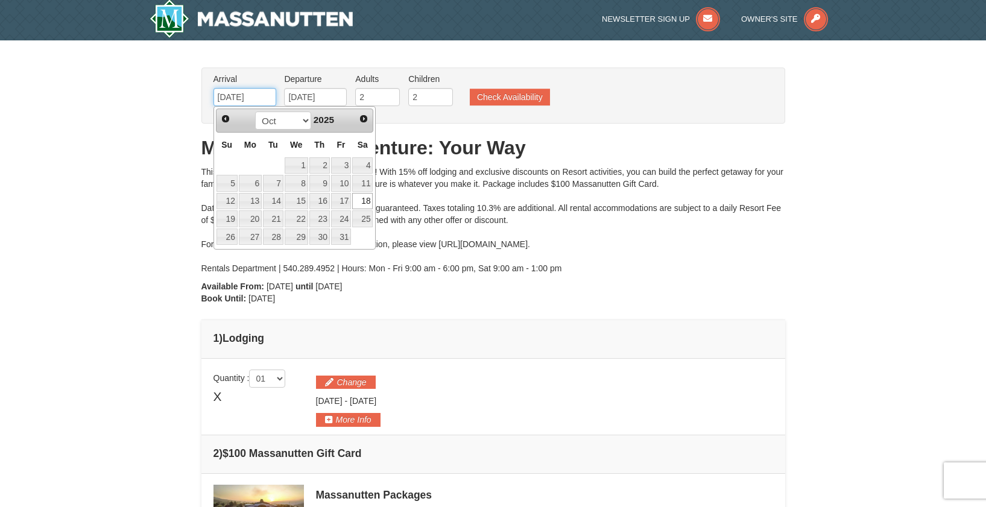
scroll to position [3, 0]
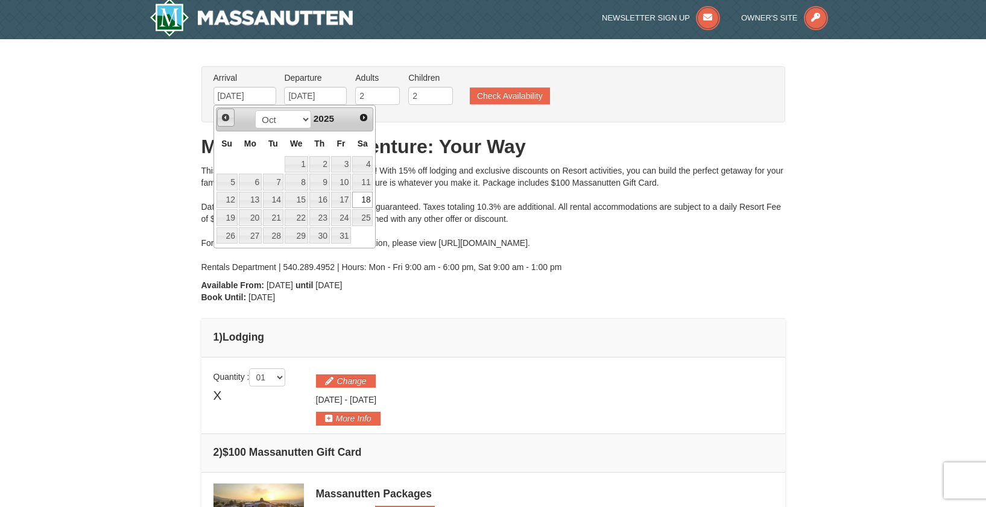
click at [225, 117] on span "Prev" at bounding box center [226, 118] width 10 height 10
click at [344, 216] on link "26" at bounding box center [341, 217] width 21 height 17
type input "09/26/2025"
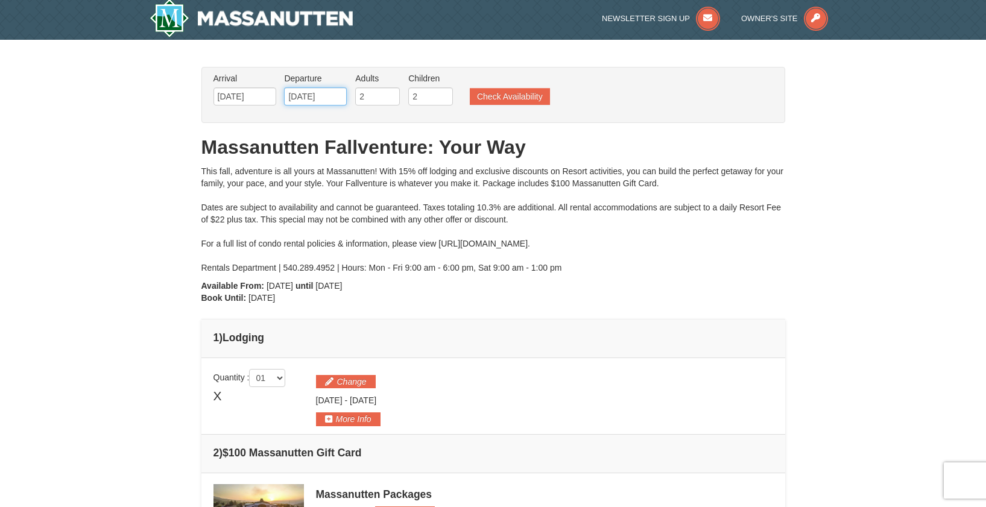
drag, startPoint x: 332, startPoint y: 95, endPoint x: 336, endPoint y: 100, distance: 6.4
click at [332, 95] on input "10/19/2025" at bounding box center [315, 96] width 63 height 18
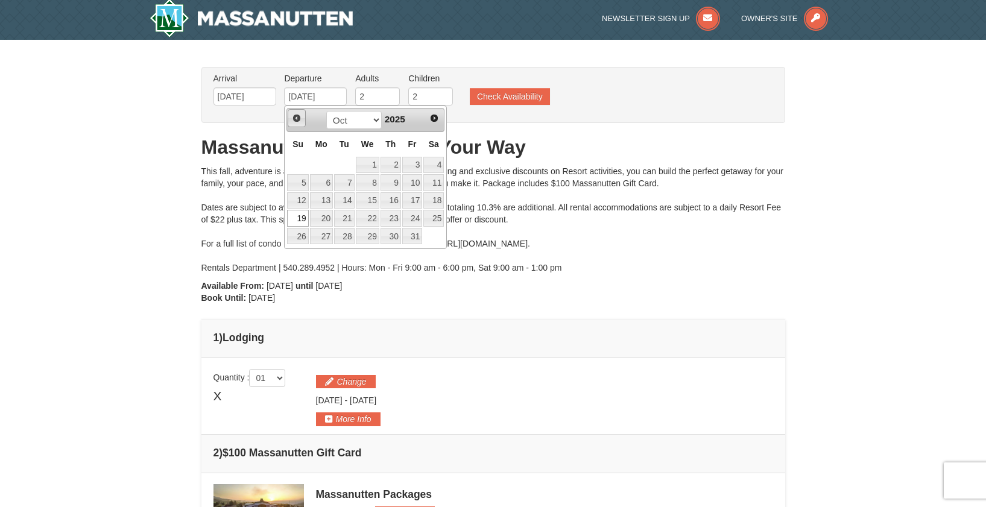
click at [299, 117] on span "Prev" at bounding box center [297, 118] width 10 height 10
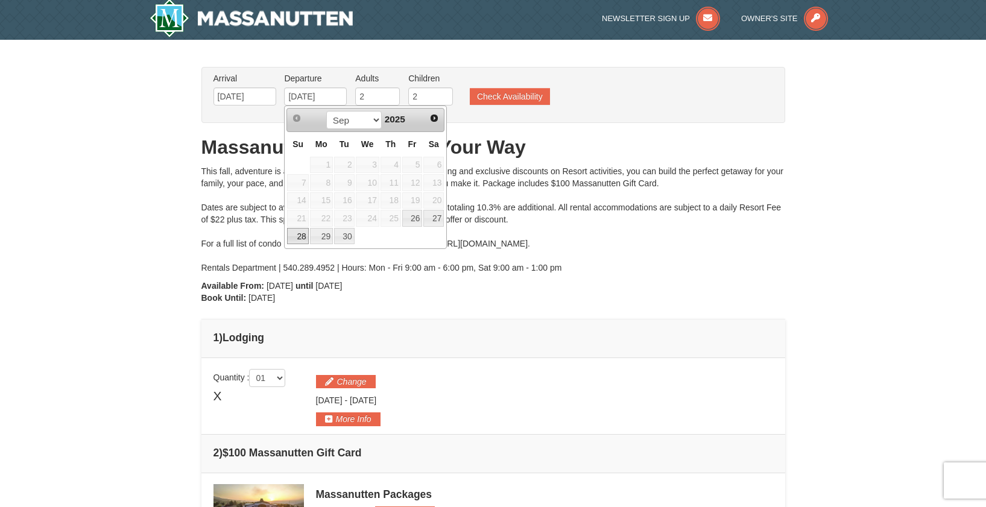
click at [297, 236] on link "28" at bounding box center [297, 236] width 21 height 17
type input "[DATE]"
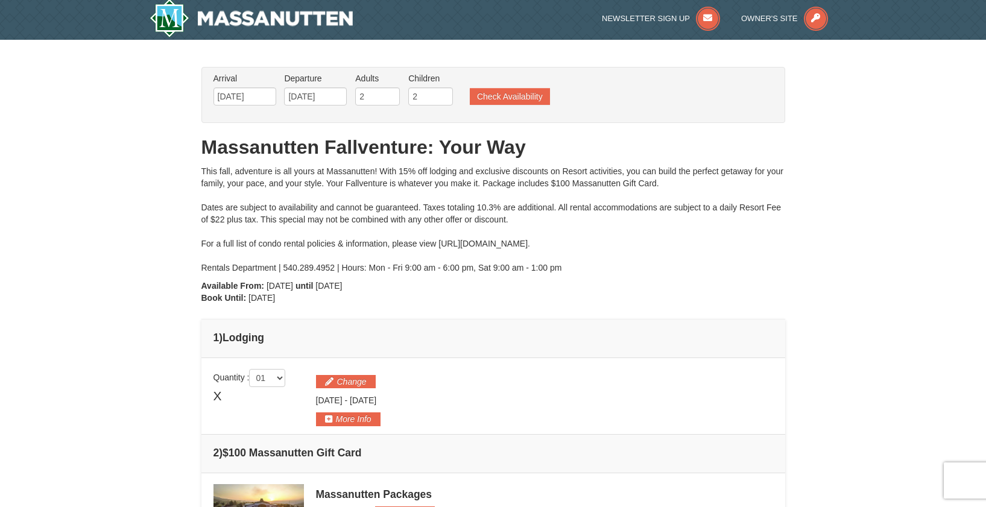
drag, startPoint x: 510, startPoint y: 86, endPoint x: 514, endPoint y: 91, distance: 6.4
click at [510, 86] on ul "Arrival Please format dates MM/DD/YYYY Please format dates MM/DD/YYYY 09/26/202…" at bounding box center [486, 91] width 553 height 39
click at [518, 92] on button "Check Availability" at bounding box center [510, 96] width 80 height 17
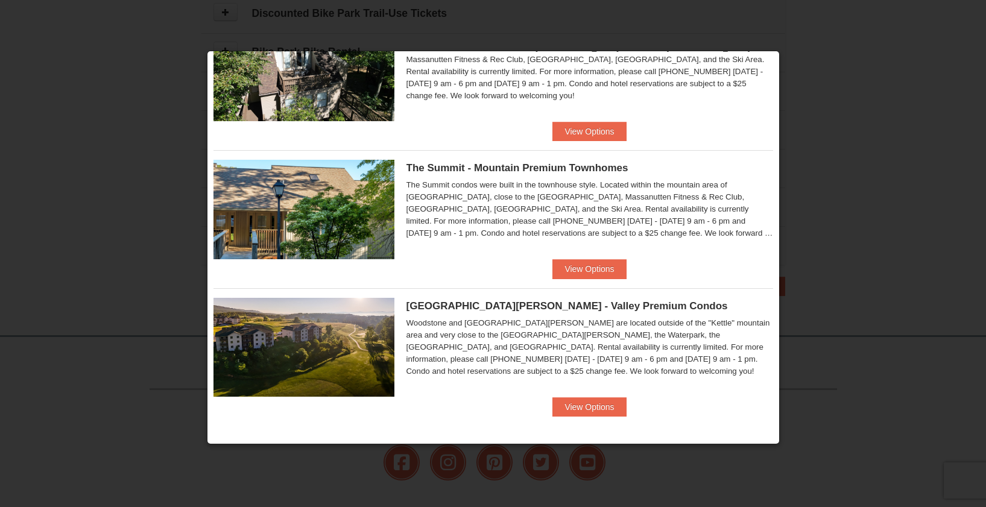
scroll to position [618, 0]
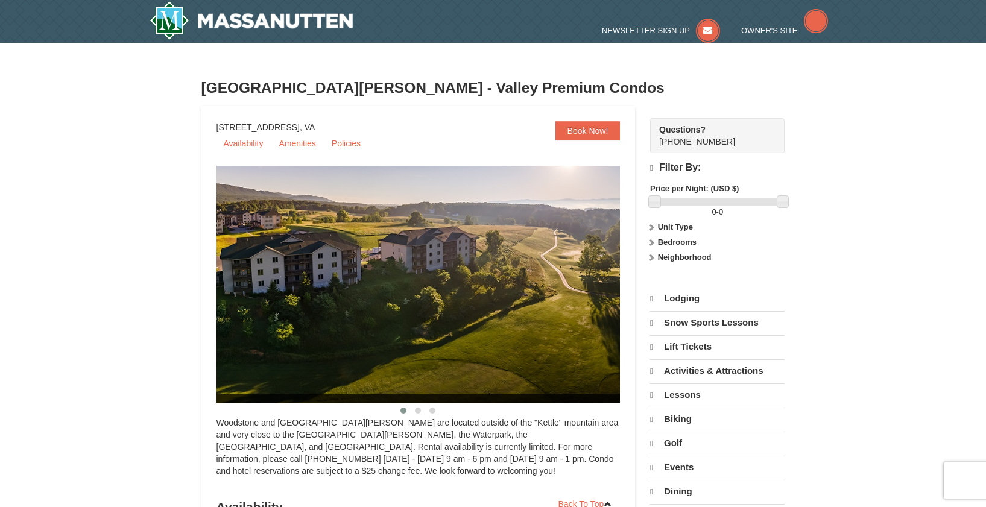
select select "9"
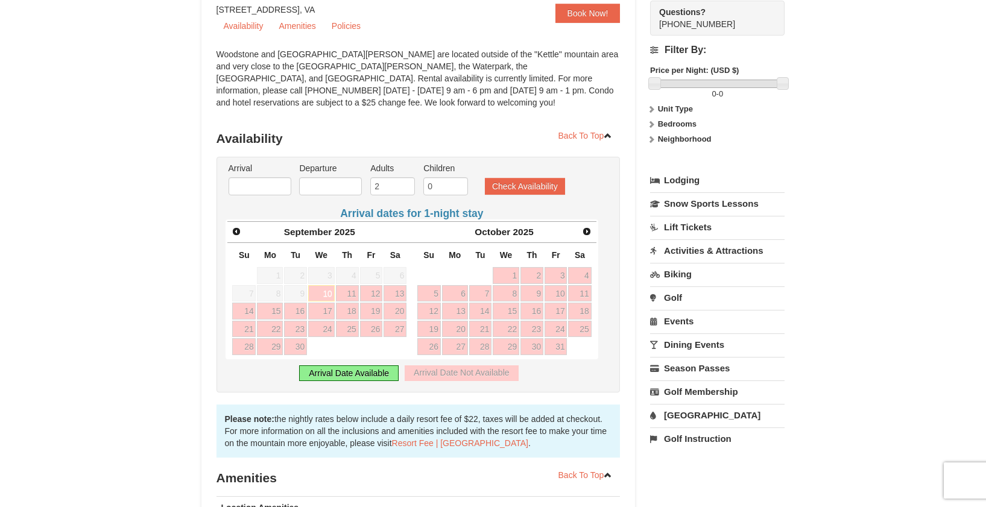
scroll to position [112, 0]
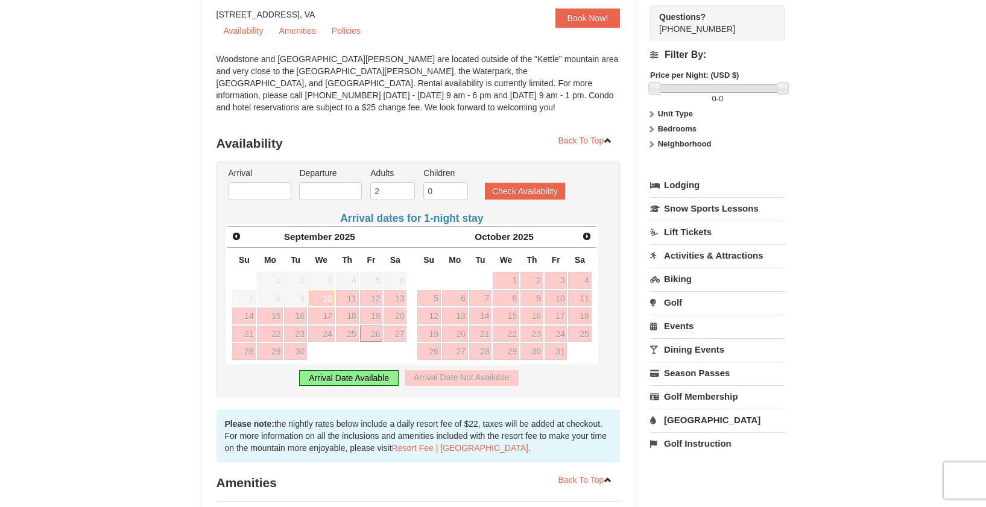
click at [376, 333] on link "26" at bounding box center [371, 334] width 23 height 17
type input "[DATE]"
click at [588, 239] on span "Next" at bounding box center [587, 237] width 10 height 10
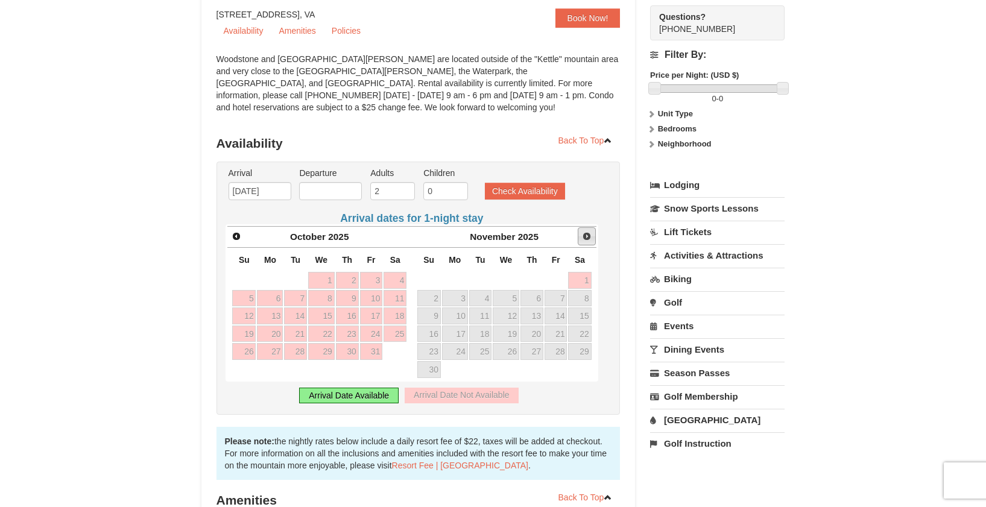
click at [588, 239] on span "Next" at bounding box center [587, 237] width 10 height 10
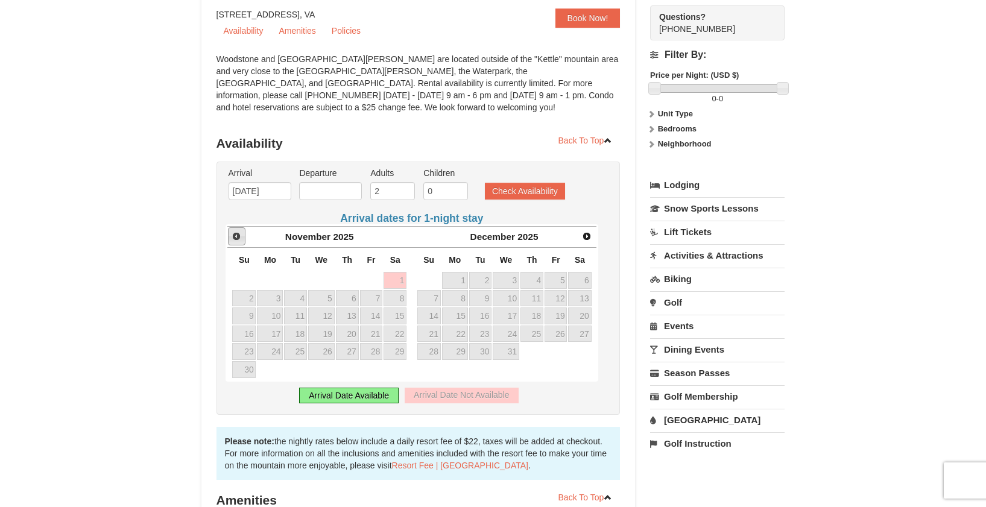
click at [237, 241] on span "Prev" at bounding box center [237, 237] width 10 height 10
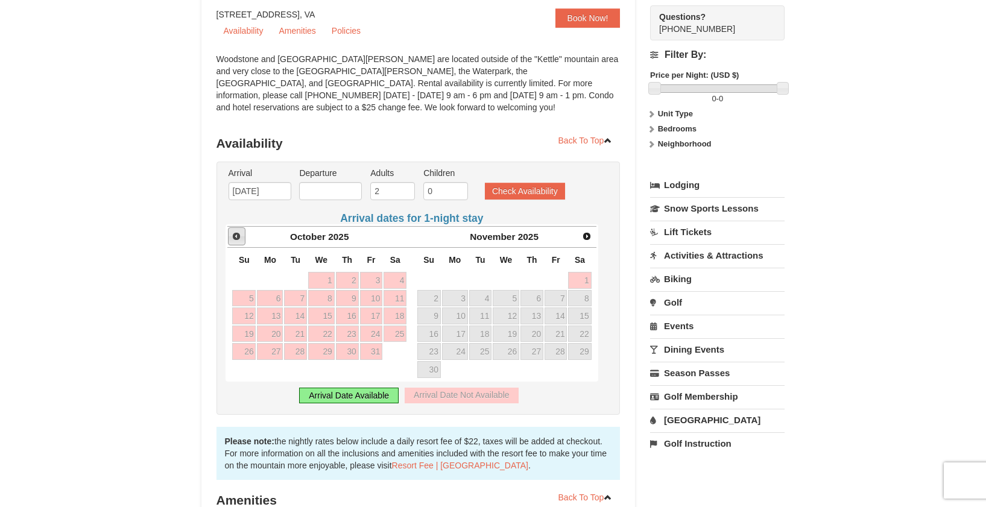
click at [237, 241] on span "Prev" at bounding box center [237, 237] width 10 height 10
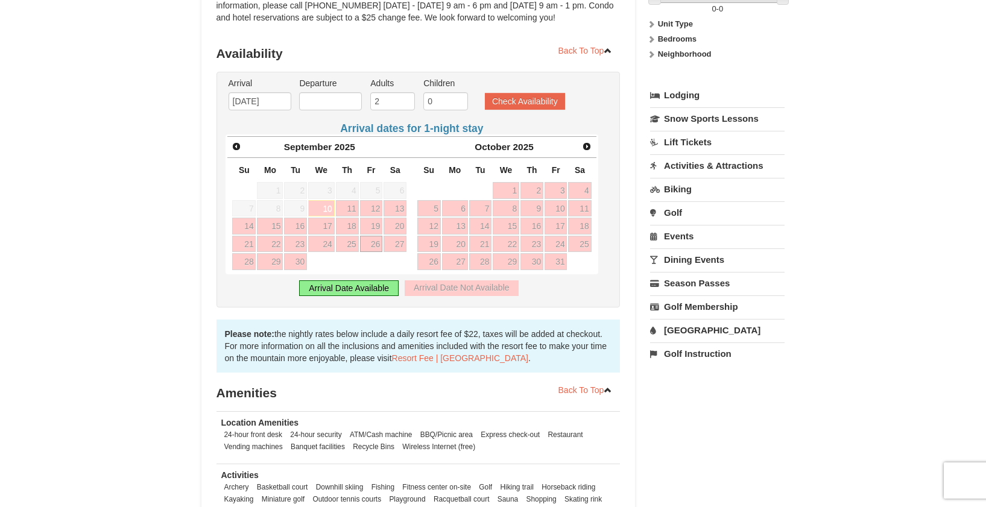
click at [375, 242] on link "26" at bounding box center [371, 244] width 23 height 17
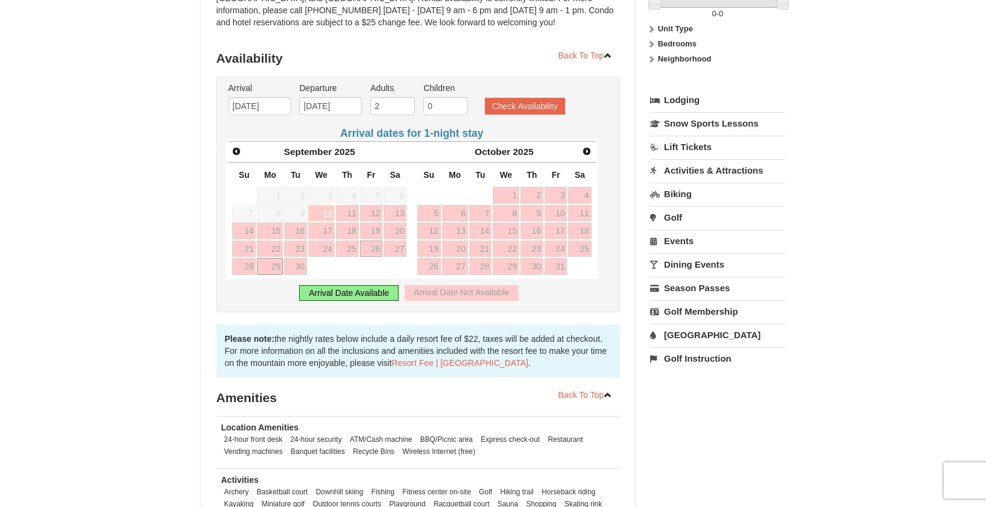
scroll to position [196, 0]
click at [250, 270] on link "28" at bounding box center [244, 267] width 24 height 17
type input "[DATE]"
click at [460, 105] on input "1" at bounding box center [445, 107] width 45 height 18
drag, startPoint x: 460, startPoint y: 105, endPoint x: 466, endPoint y: 104, distance: 6.1
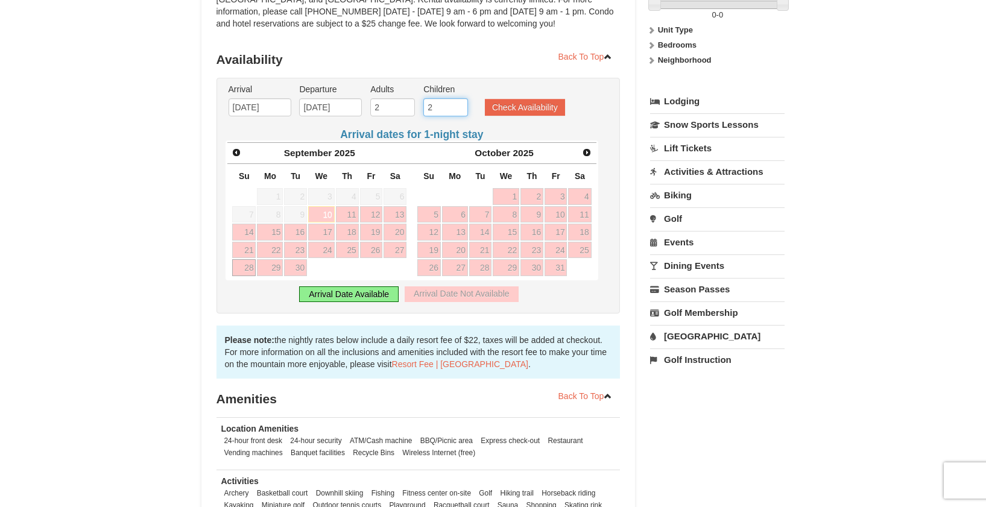
type input "2"
click at [460, 105] on input "2" at bounding box center [445, 107] width 45 height 18
click at [518, 104] on button "Check Availability" at bounding box center [525, 107] width 80 height 17
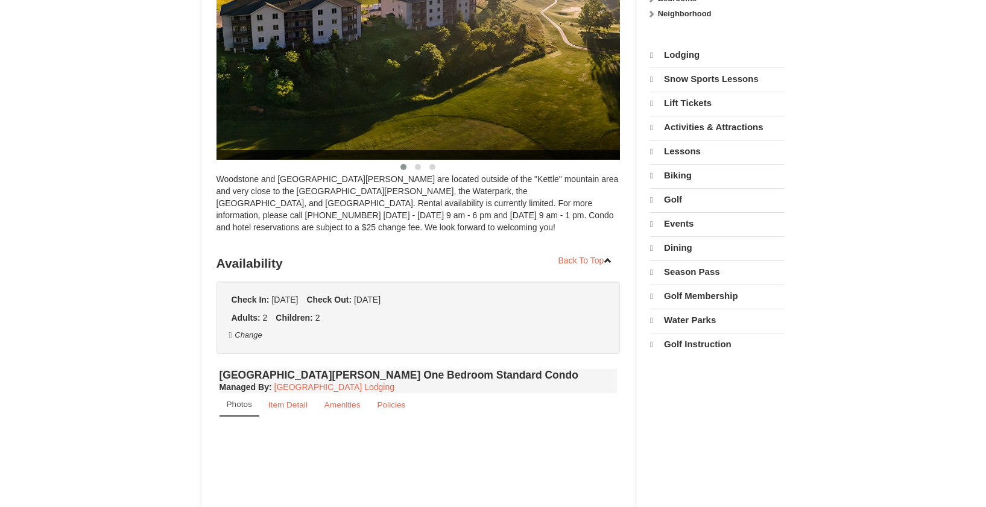
scroll to position [244, 0]
select select "9"
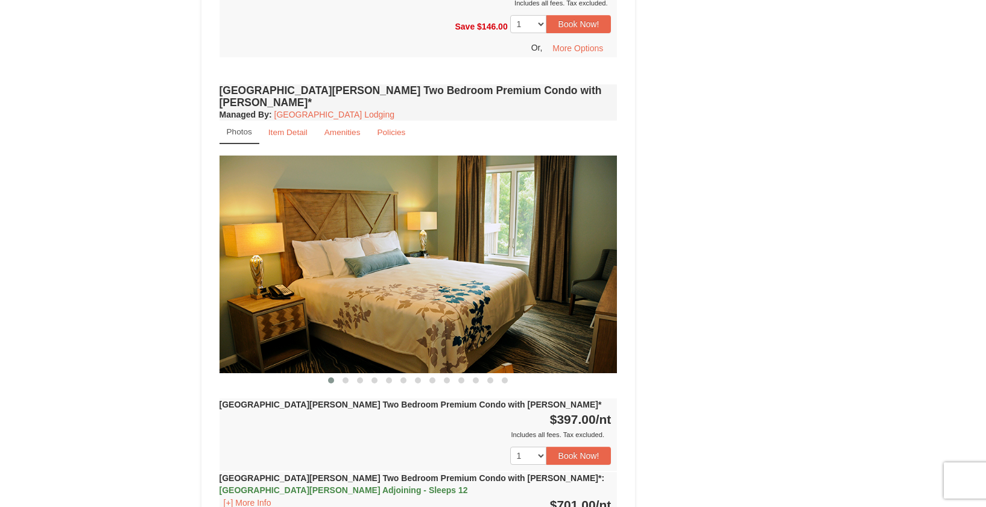
scroll to position [2918, 0]
